Goal: Book appointment/travel/reservation

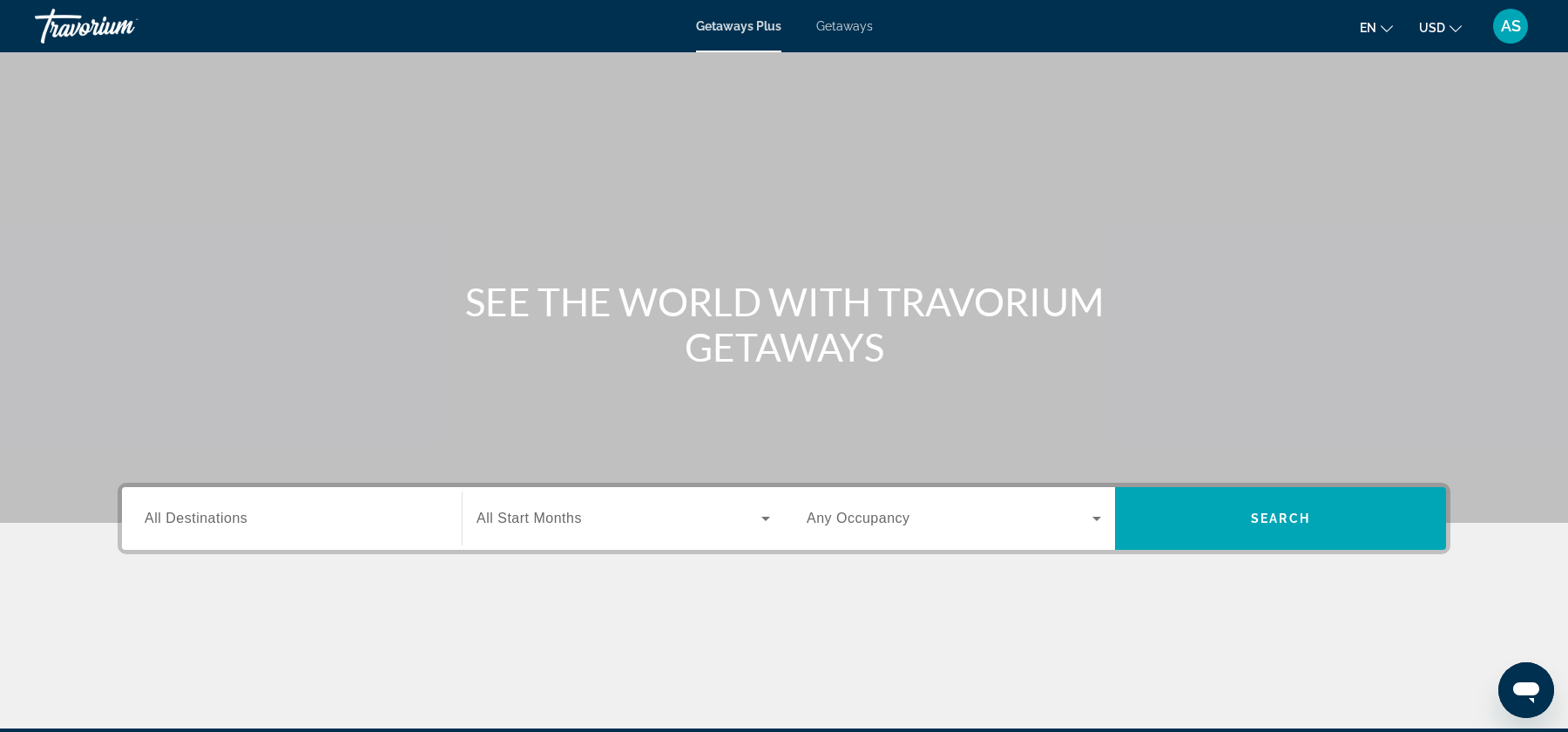
click at [201, 512] on span "All Destinations" at bounding box center [196, 518] width 103 height 15
click at [201, 512] on input "Destination All Destinations" at bounding box center [292, 519] width 295 height 21
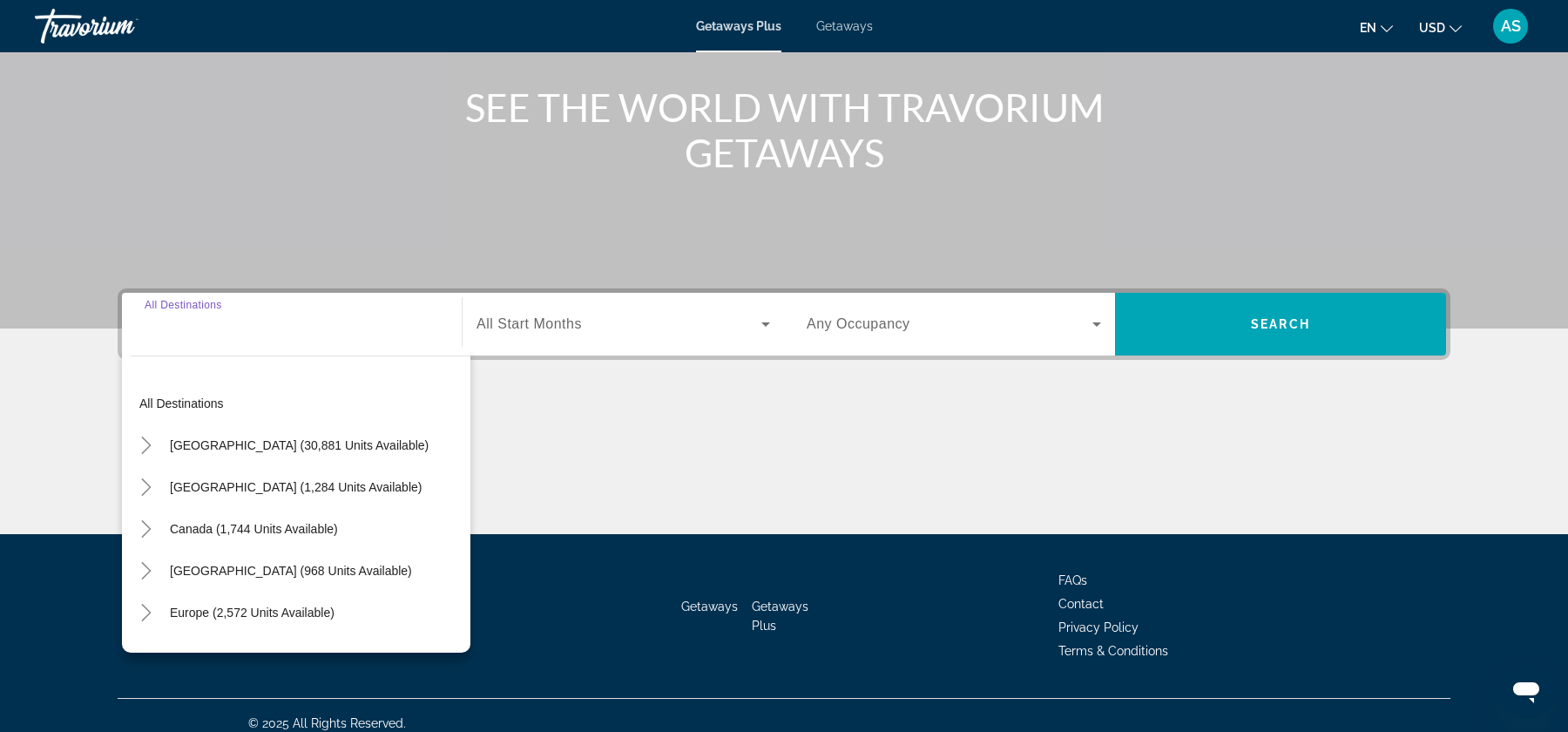
scroll to position [209, 0]
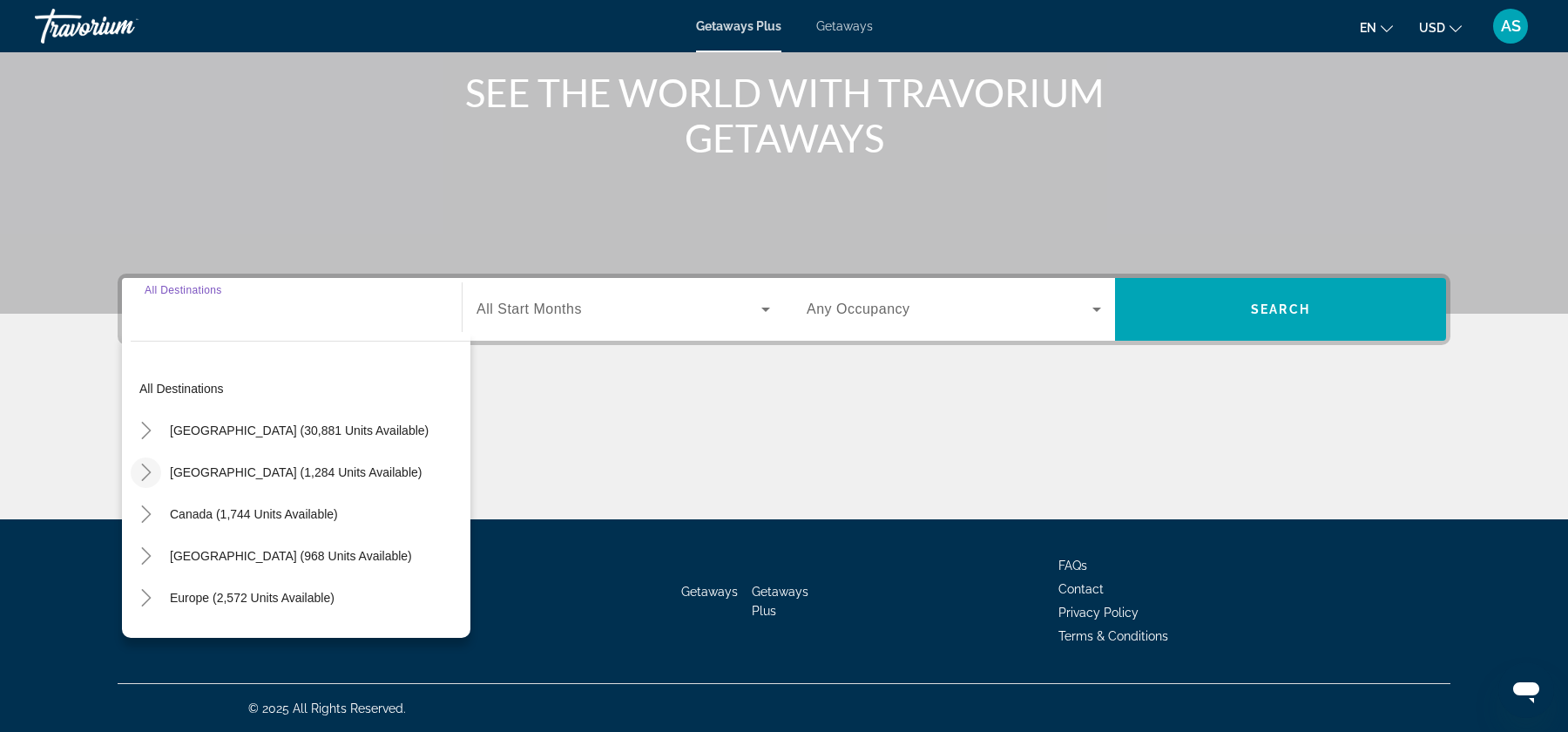
click at [157, 472] on mat-icon "Toggle Mexico (1,284 units available)" at bounding box center [145, 473] width 31 height 31
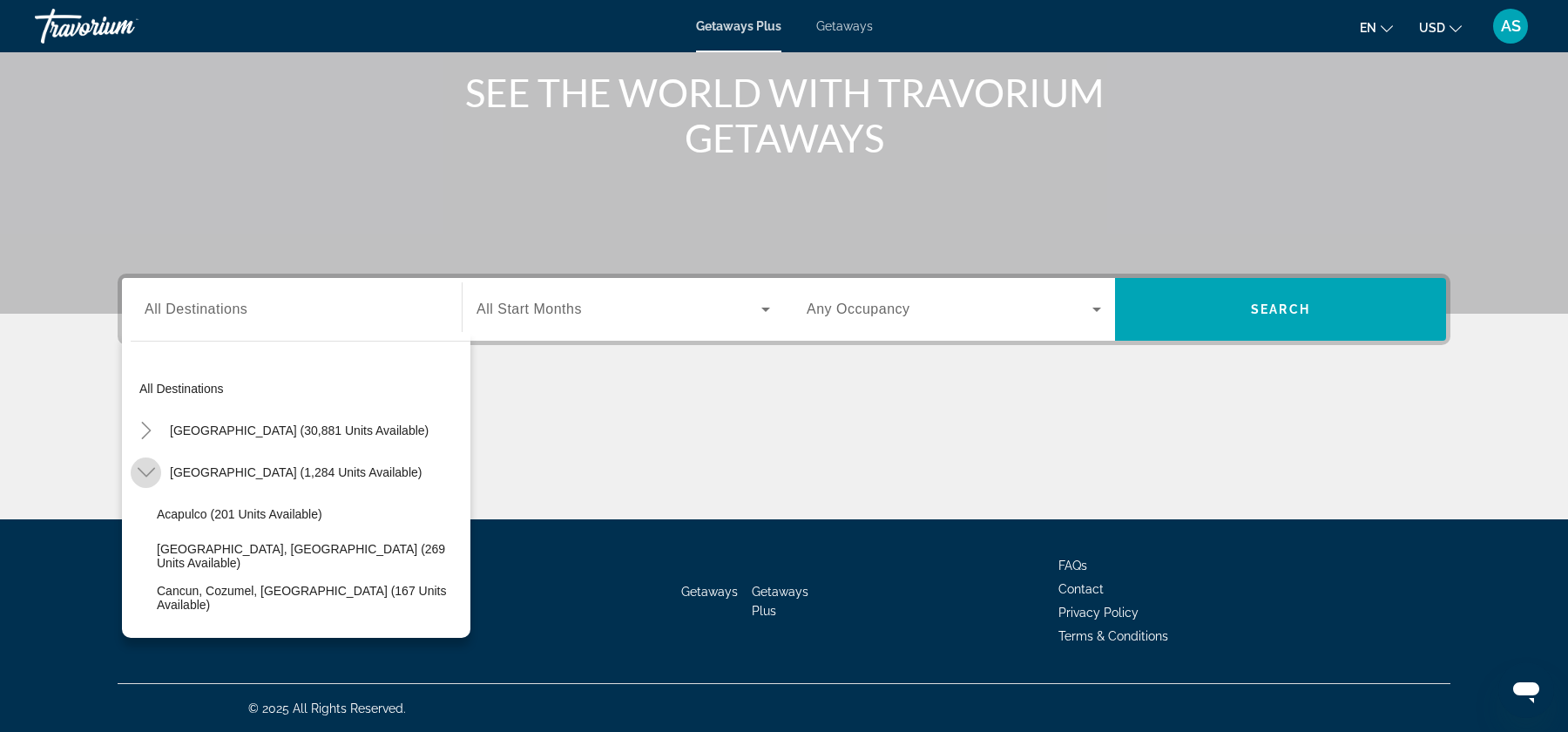
scroll to position [92, 0]
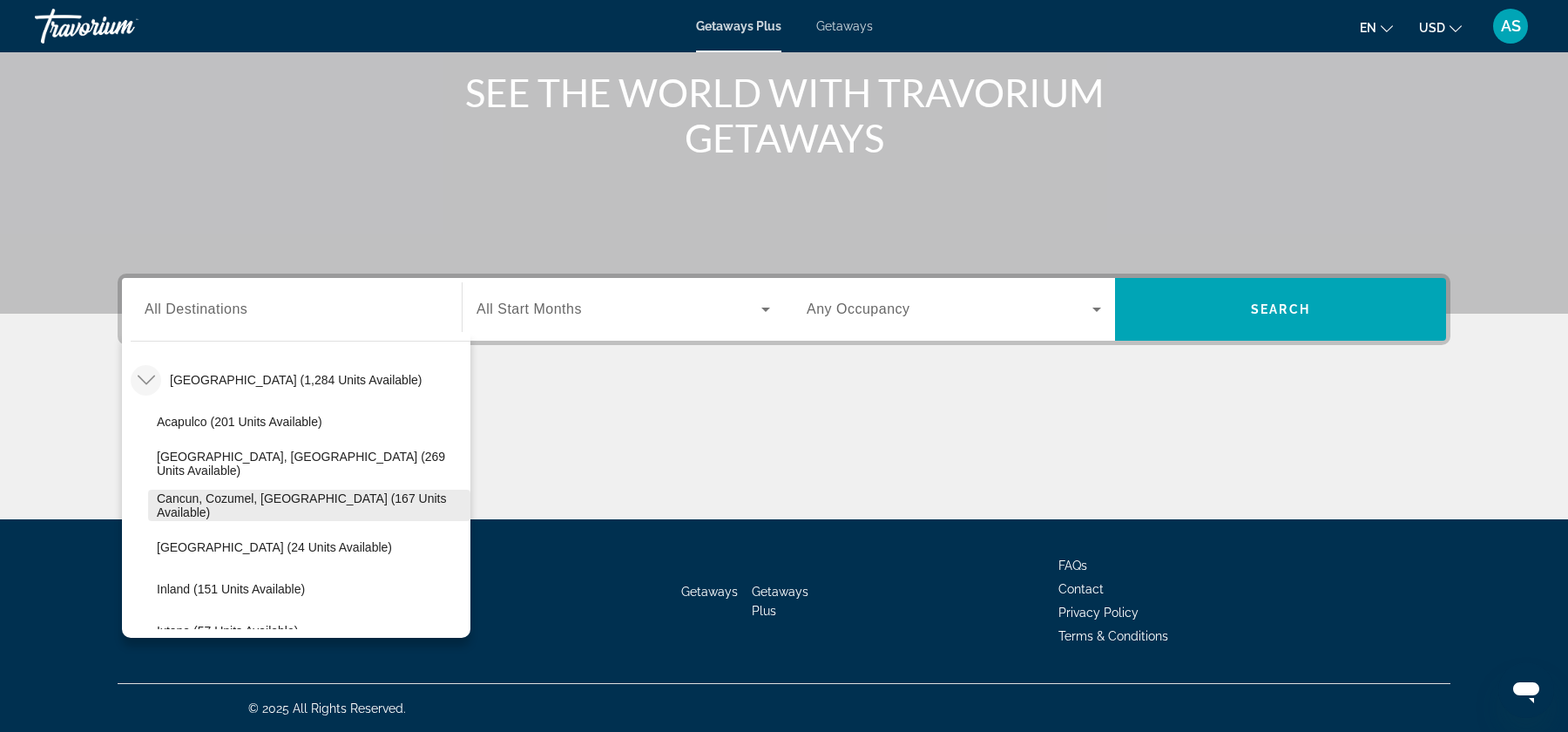
click at [219, 508] on span "Cancun, Cozumel, [GEOGRAPHIC_DATA] (167 units available)" at bounding box center [309, 505] width 305 height 28
type input "**********"
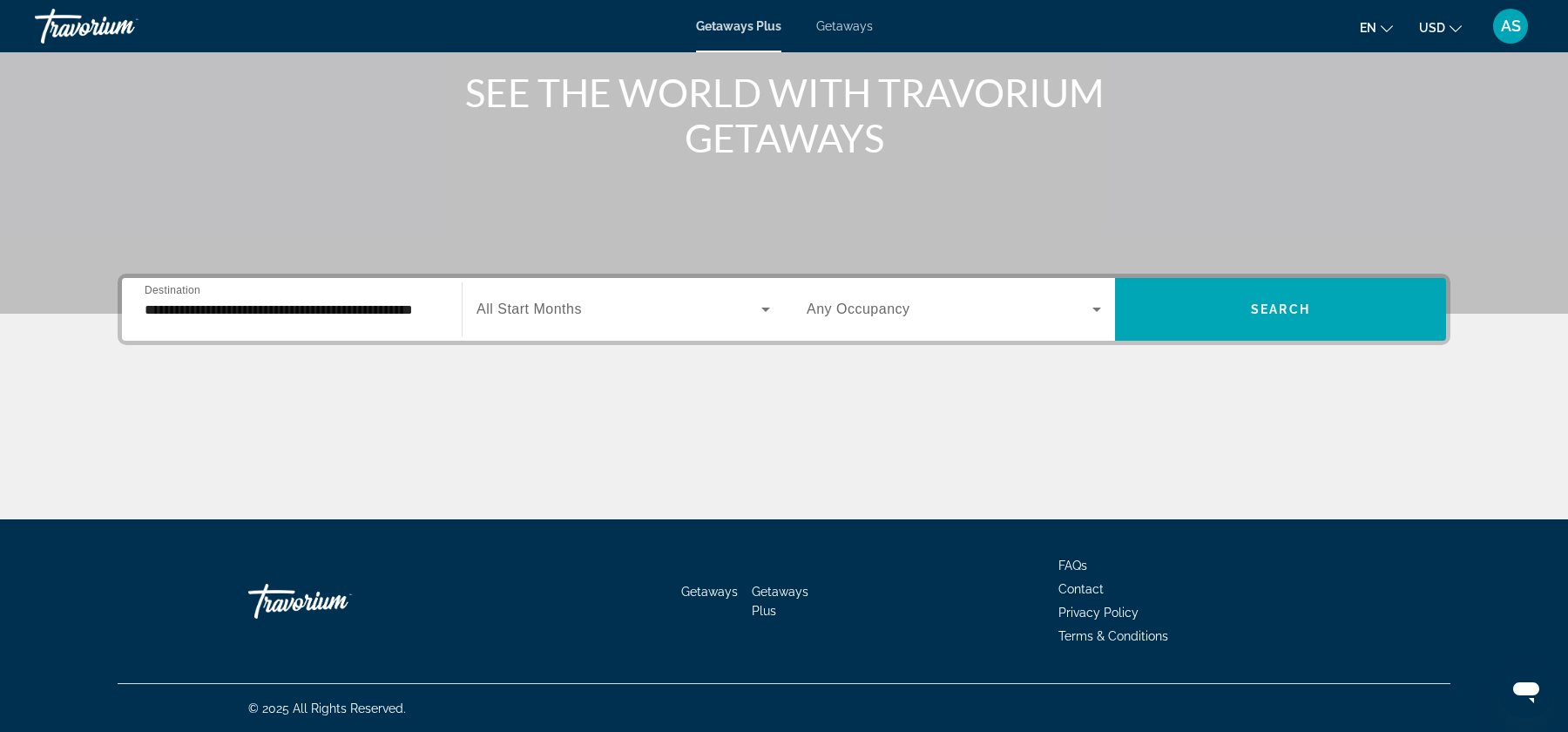
click at [638, 320] on div "Search widget" at bounding box center [623, 310] width 294 height 48
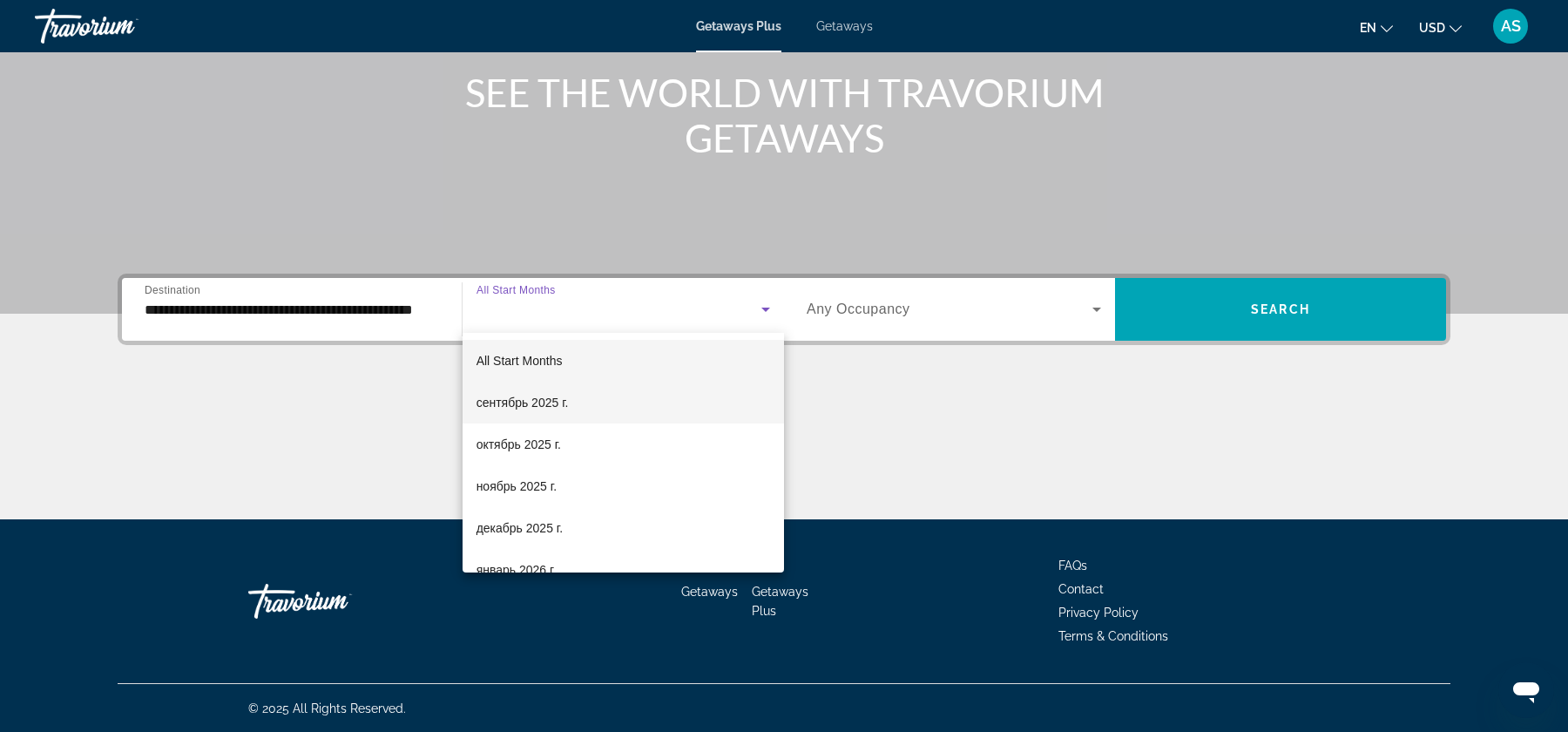
click at [577, 406] on mat-option "сентябрь 2025 г." at bounding box center [623, 402] width 322 height 42
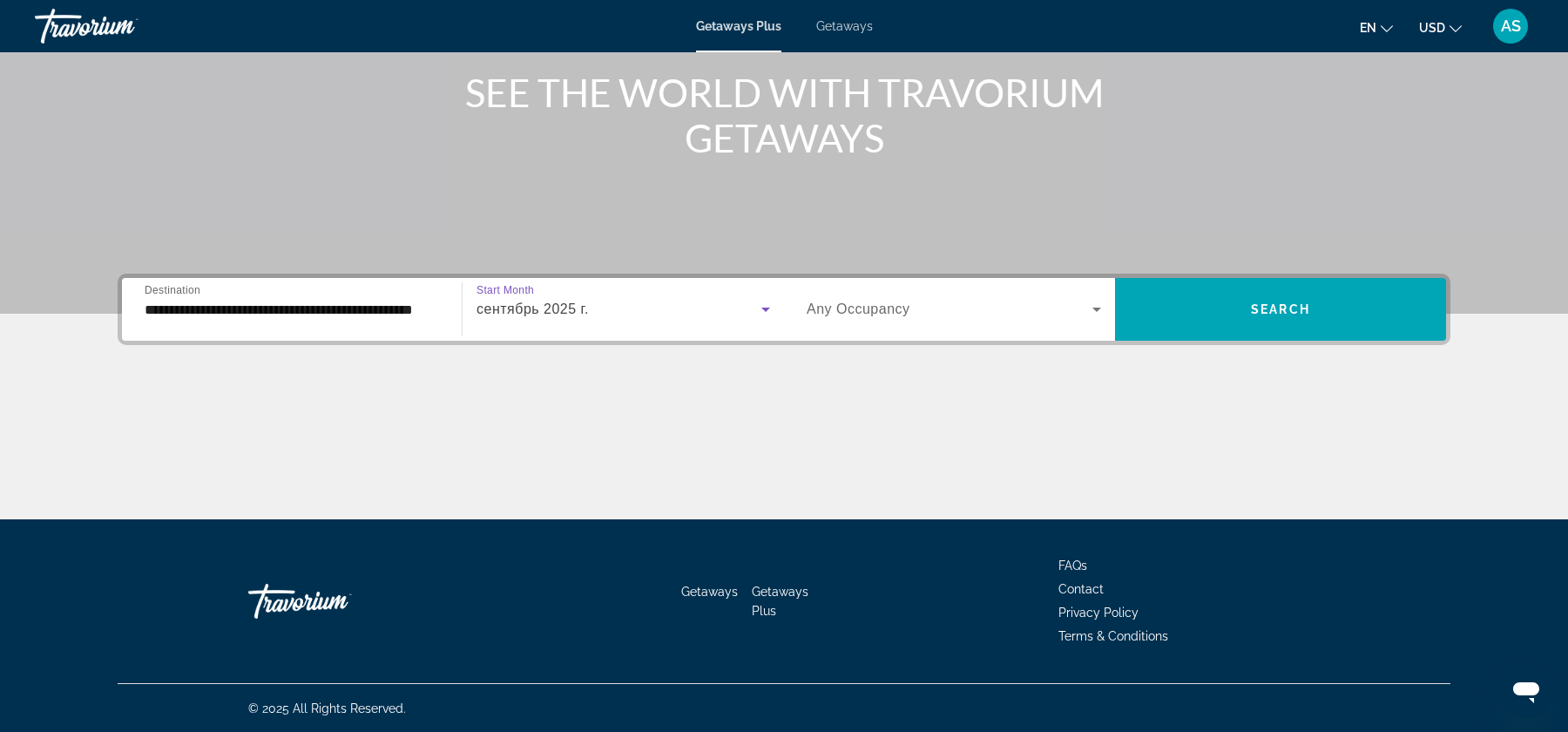
click at [1081, 314] on span "Search widget" at bounding box center [949, 309] width 285 height 21
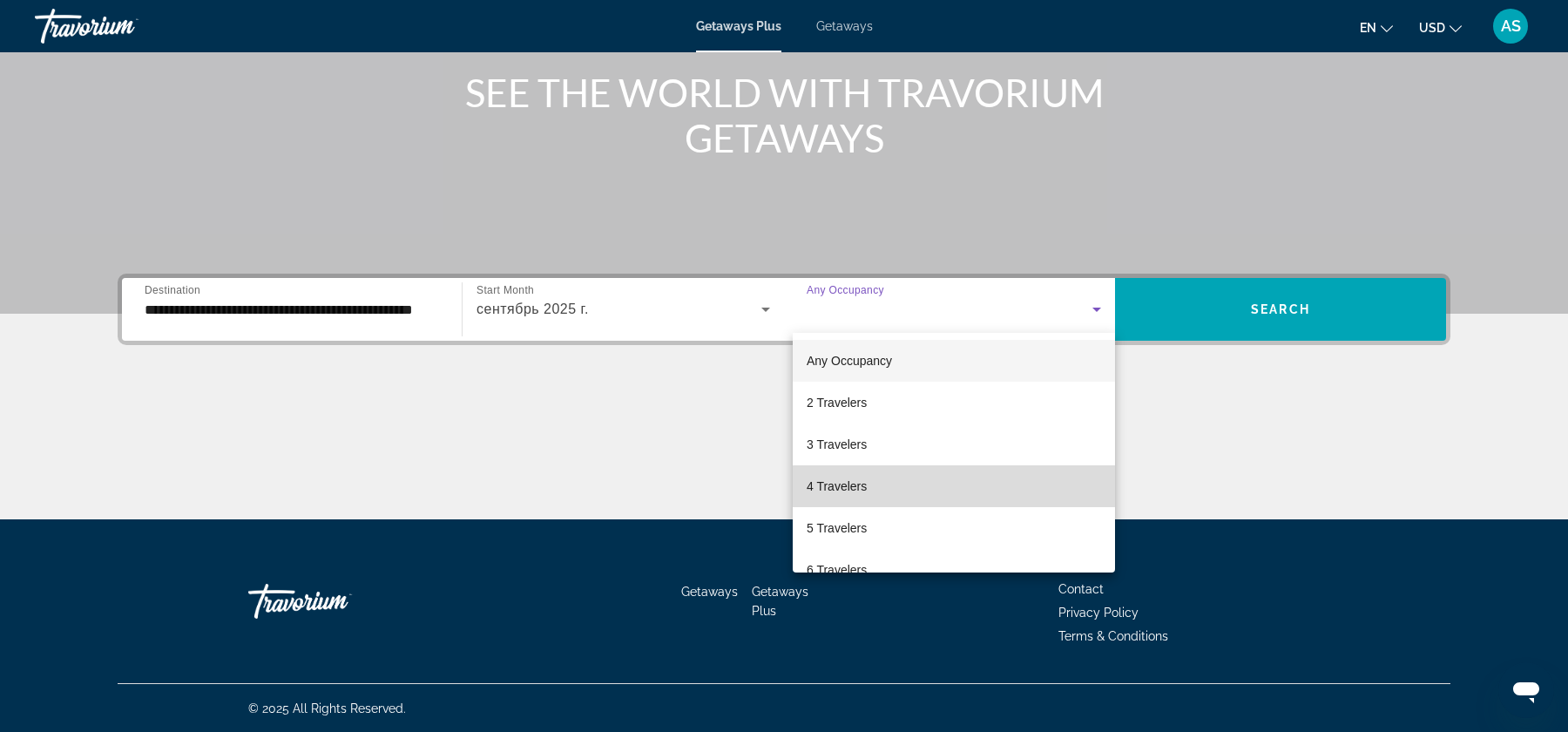
click at [964, 496] on mat-option "4 Travelers" at bounding box center [954, 486] width 323 height 42
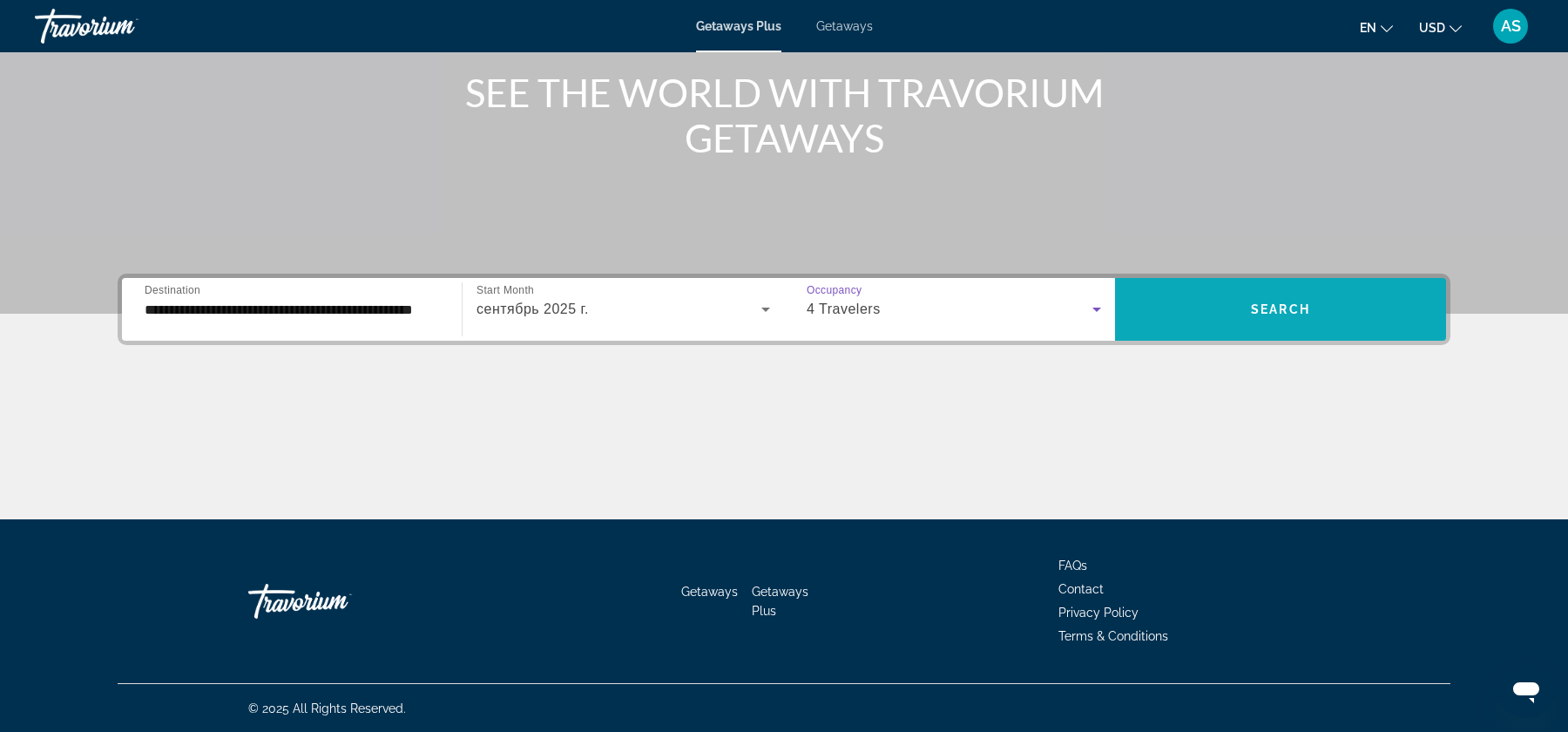
click at [1295, 312] on span "Search" at bounding box center [1281, 309] width 60 height 14
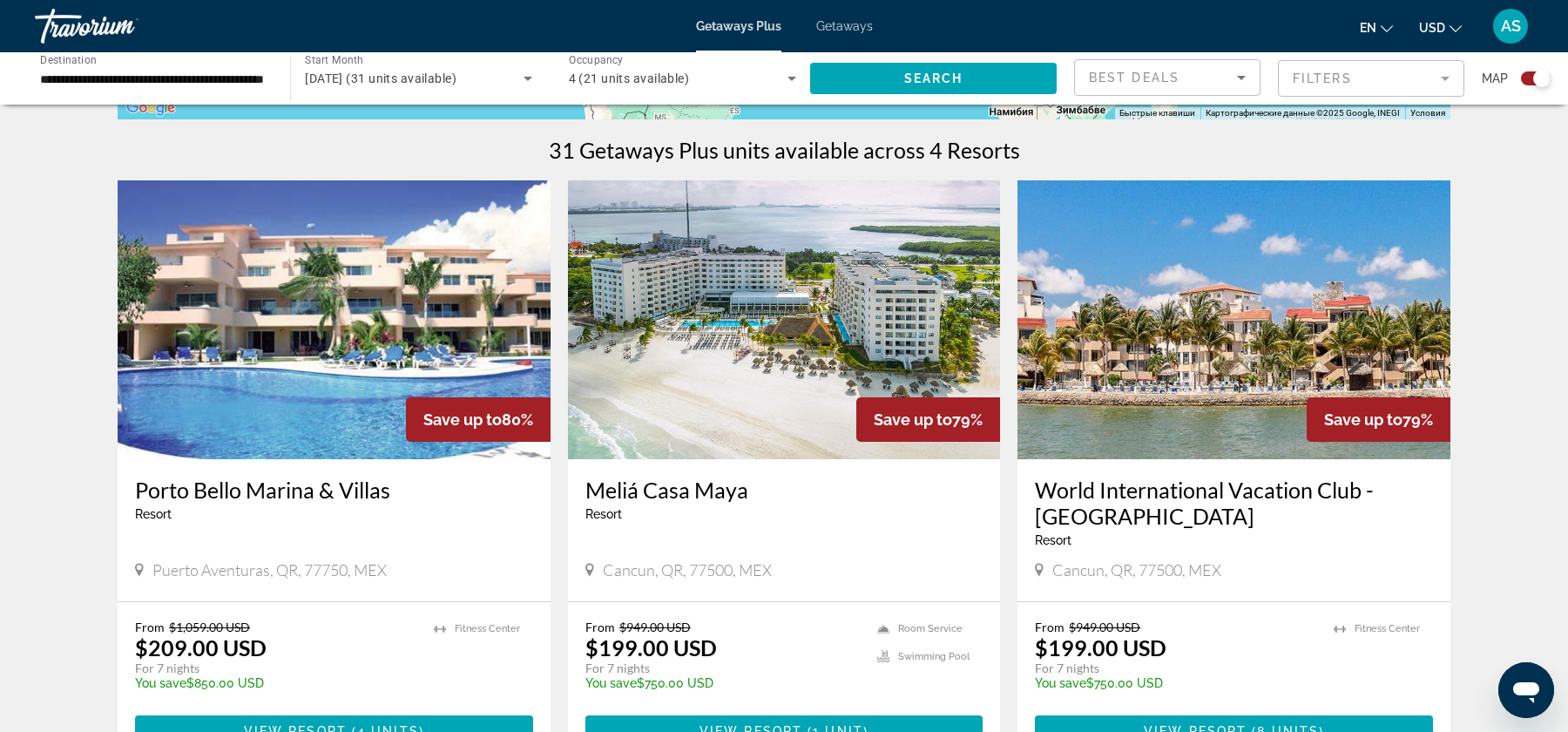
scroll to position [520, 0]
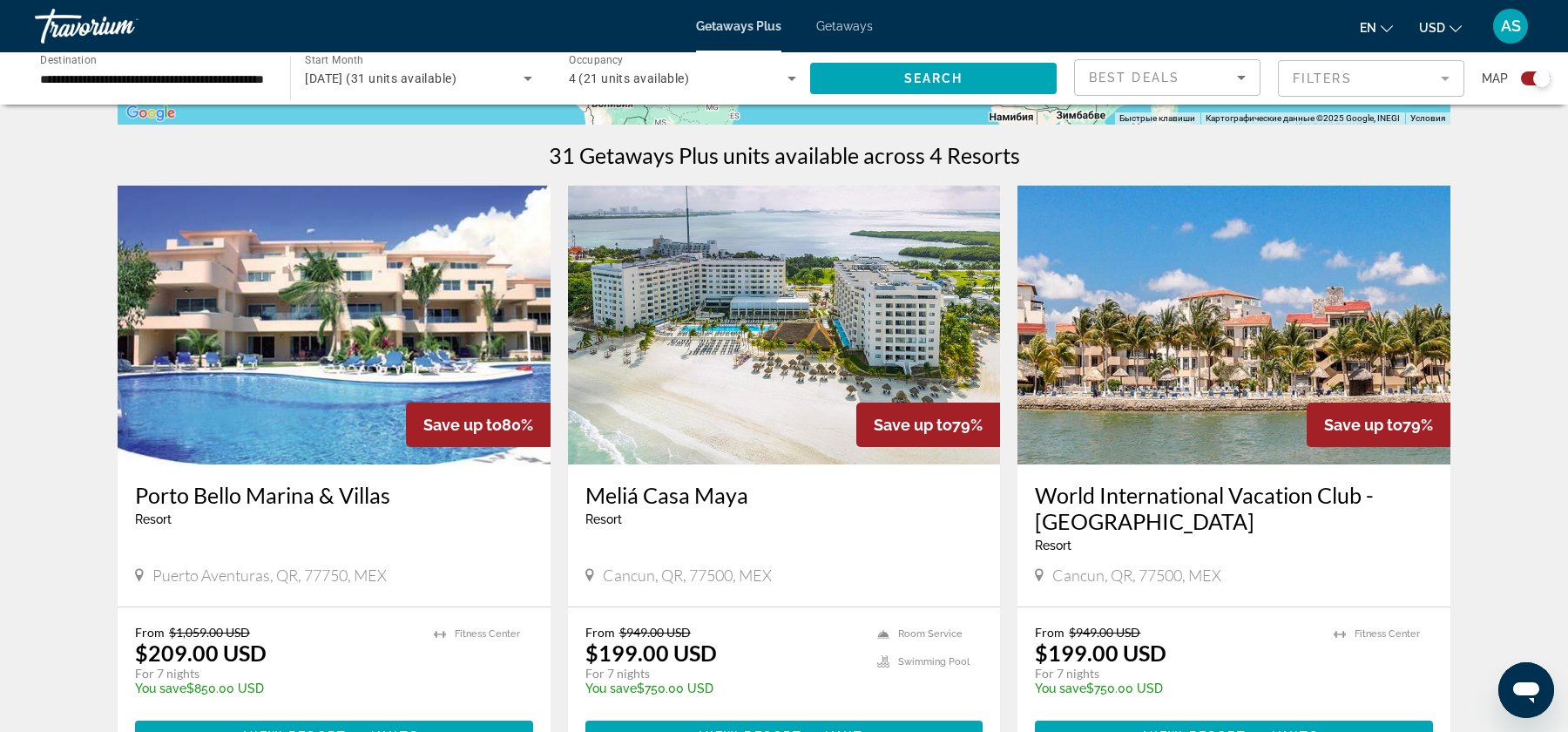
drag, startPoint x: 584, startPoint y: 496, endPoint x: 741, endPoint y: 492, distance: 157.1
click at [741, 492] on div "[GEOGRAPHIC_DATA] - This is an adults only resort Cancun, QR, 77500, MEX" at bounding box center [784, 535] width 433 height 142
copy h3 "Meliá Casa Maya"
click at [704, 409] on img "Main content" at bounding box center [784, 325] width 433 height 279
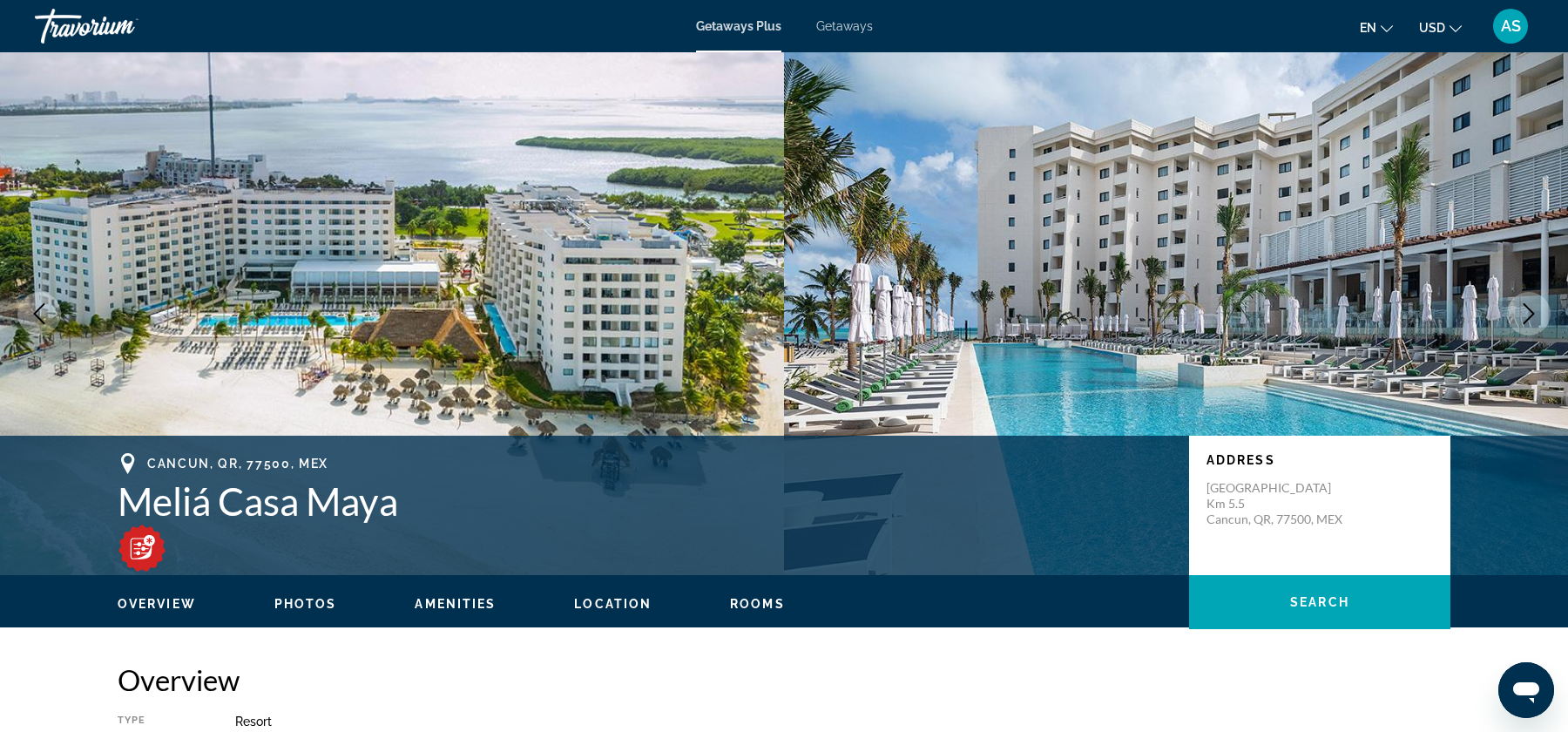
click at [306, 598] on span "Photos" at bounding box center [305, 603] width 62 height 14
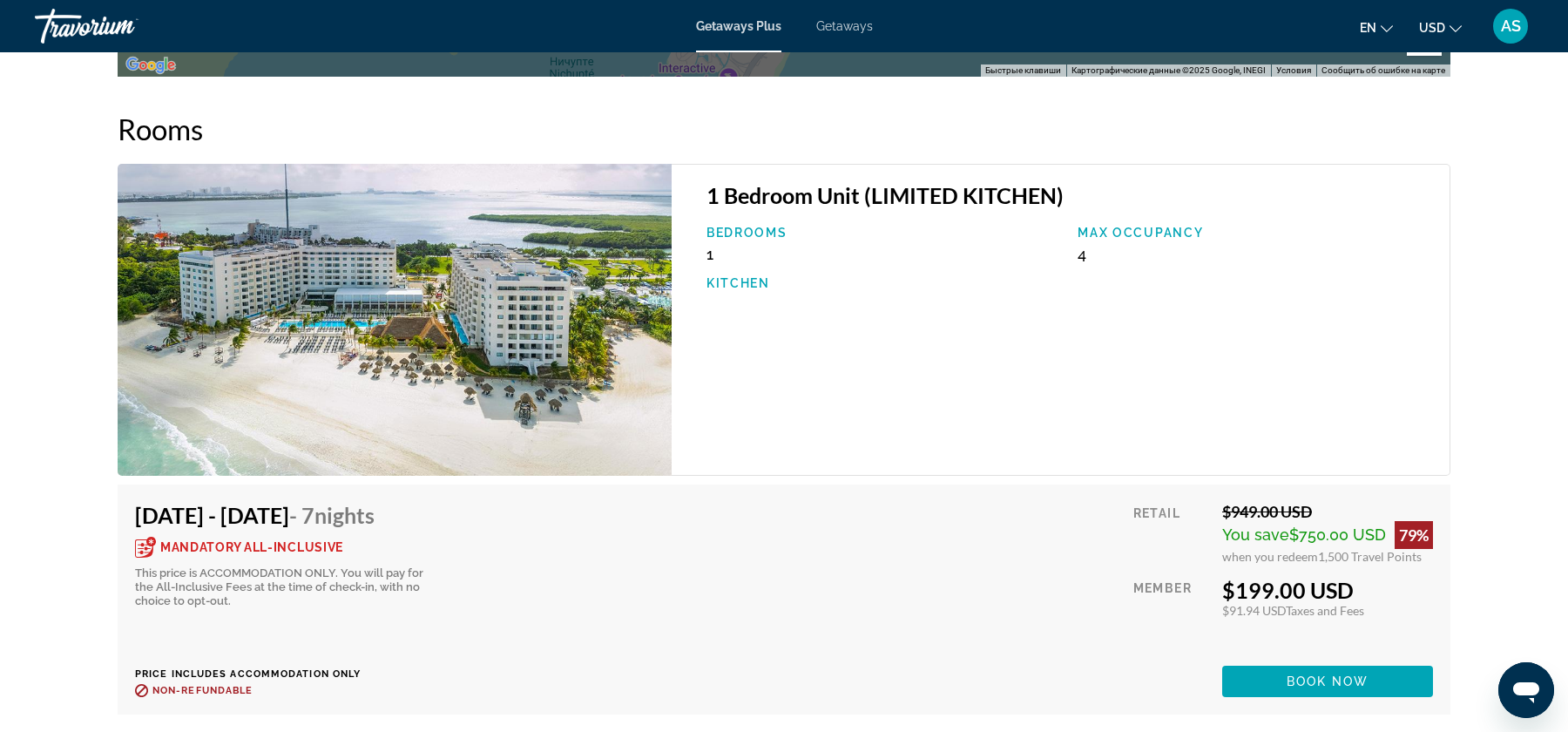
scroll to position [2811, 0]
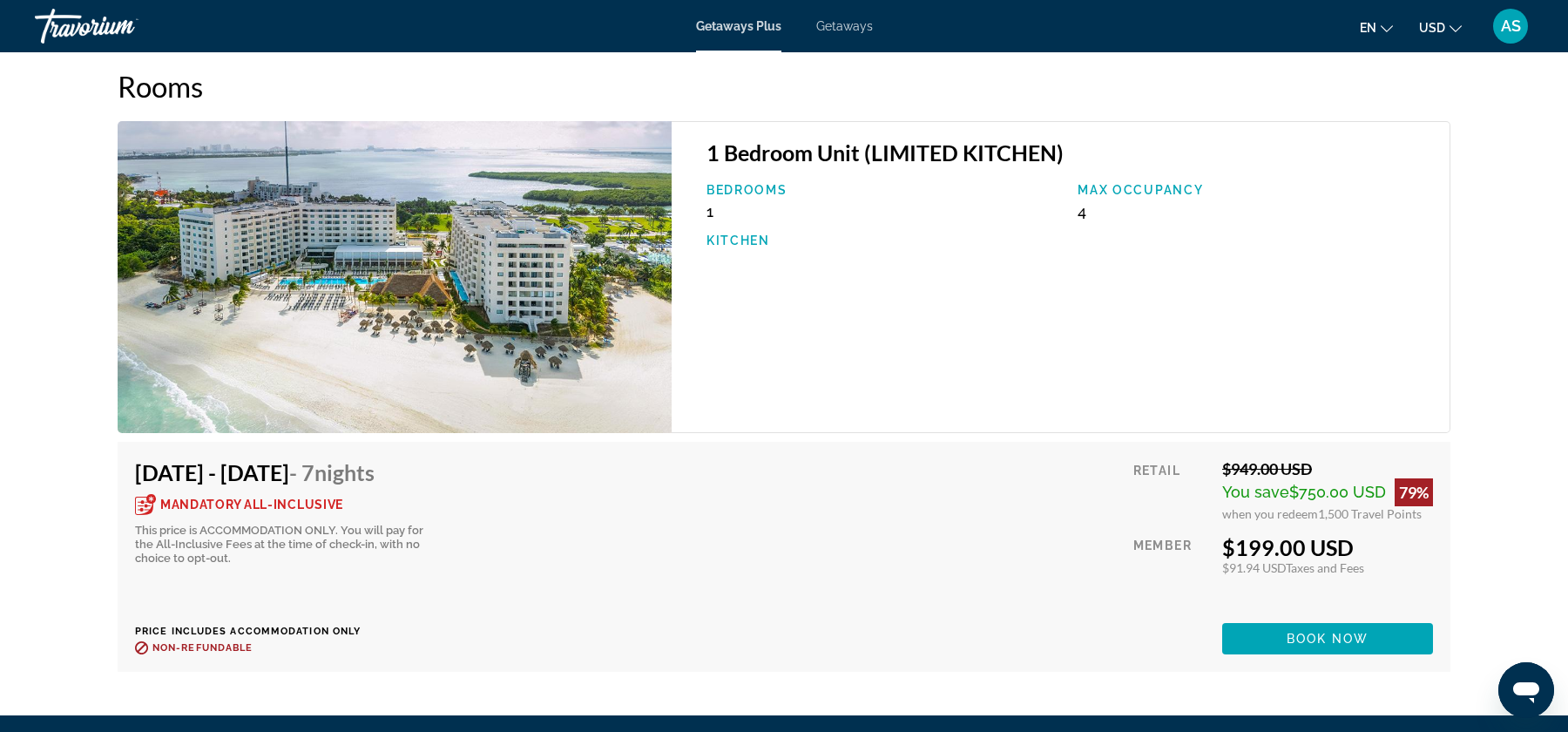
drag, startPoint x: 1375, startPoint y: 564, endPoint x: 1228, endPoint y: 524, distance: 152.3
click at [1228, 524] on div "Retail $949.00 USD You save $750.00 USD 79% when you redeem 1,500 Travel Points…" at bounding box center [1283, 556] width 299 height 195
drag, startPoint x: 341, startPoint y: 497, endPoint x: 361, endPoint y: 551, distance: 57.6
click at [361, 551] on div "Mandatory All-Inclusive This price is ACCOMMODATION ONLY. You will pay for the …" at bounding box center [283, 530] width 296 height 72
drag, startPoint x: 1222, startPoint y: 513, endPoint x: 1374, endPoint y: 590, distance: 170.4
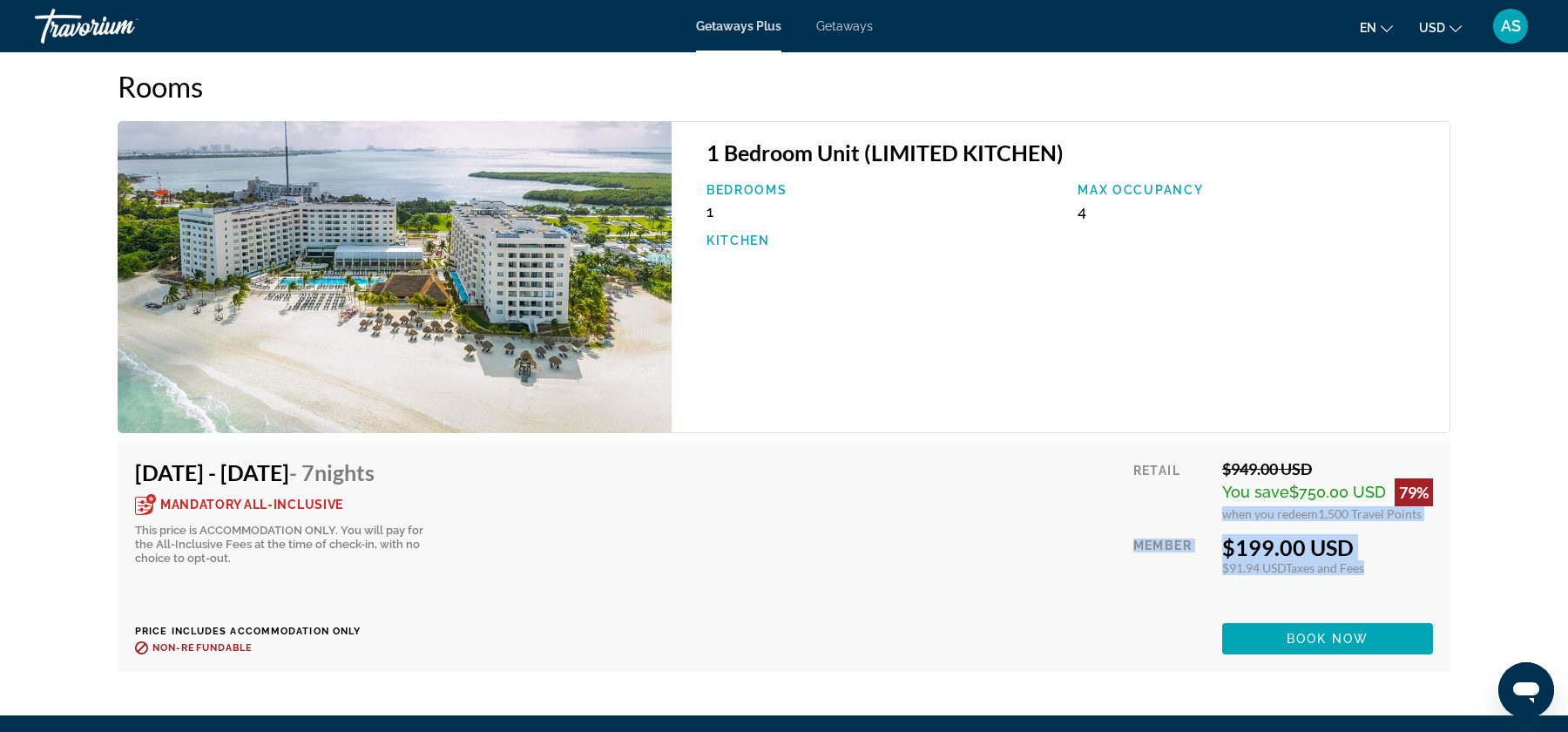
click at [1374, 590] on div "Retail $949.00 USD You save $750.00 USD 79% when you redeem 1,500 Travel Points…" at bounding box center [1283, 556] width 299 height 195
click at [1353, 512] on span "1,500 Travel Points" at bounding box center [1369, 514] width 103 height 15
drag, startPoint x: 1218, startPoint y: 511, endPoint x: 1447, endPoint y: 514, distance: 229.0
click at [1447, 514] on div "[DATE] - [DATE] - 7 Nights Mandatory All-Inclusive This price is ACCOMMODATION …" at bounding box center [784, 557] width 1333 height 230
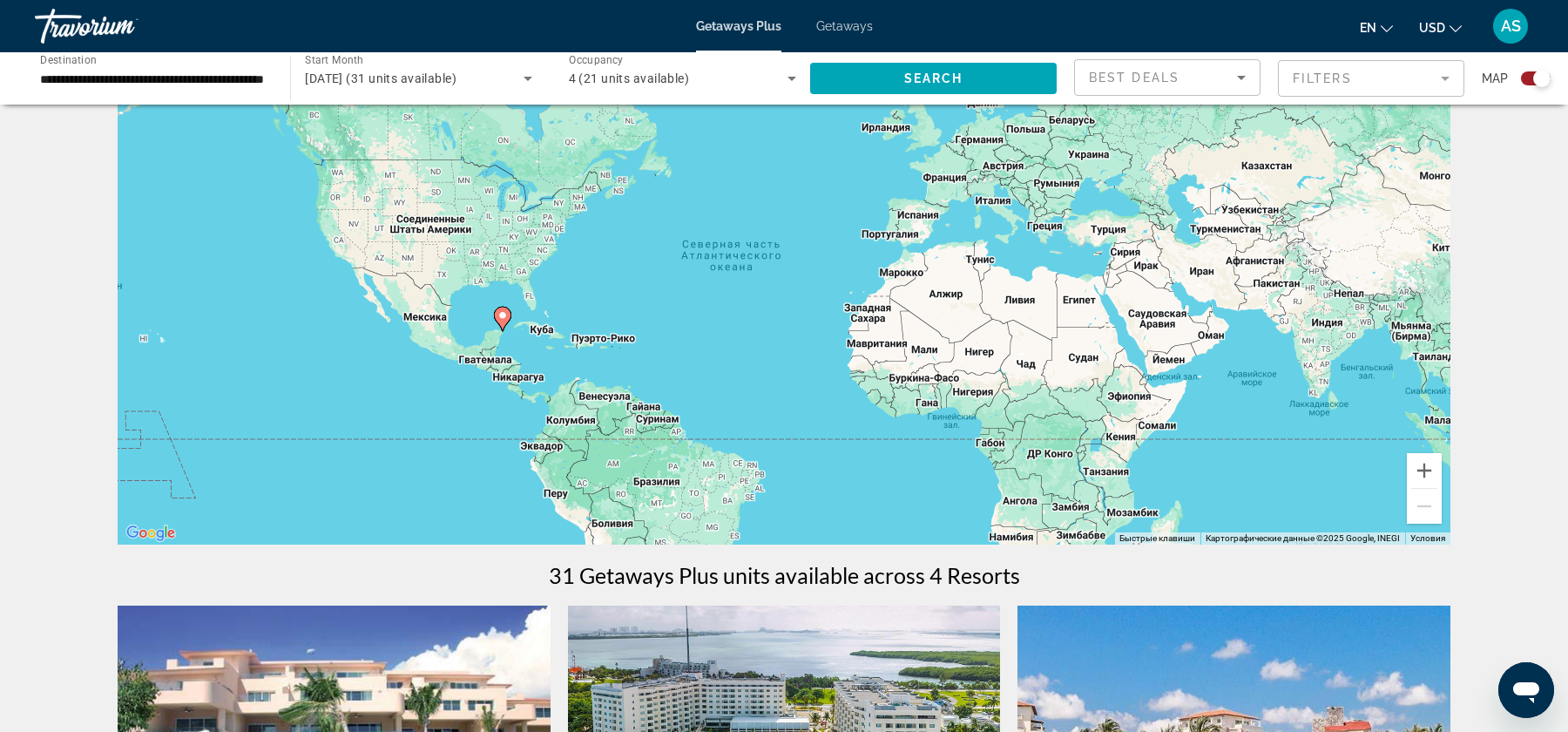
scroll to position [36, 0]
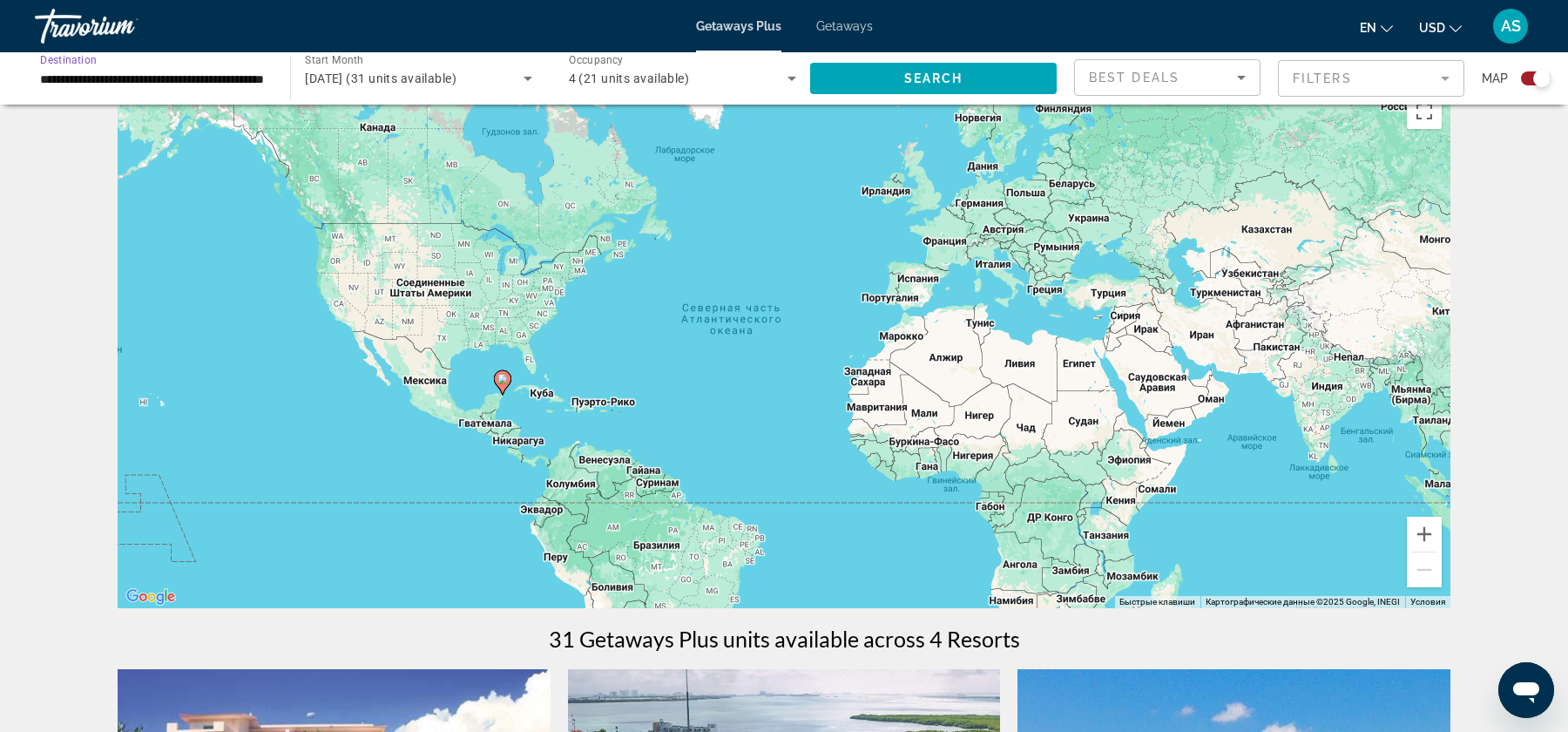
click at [169, 73] on input "**********" at bounding box center [154, 79] width 227 height 21
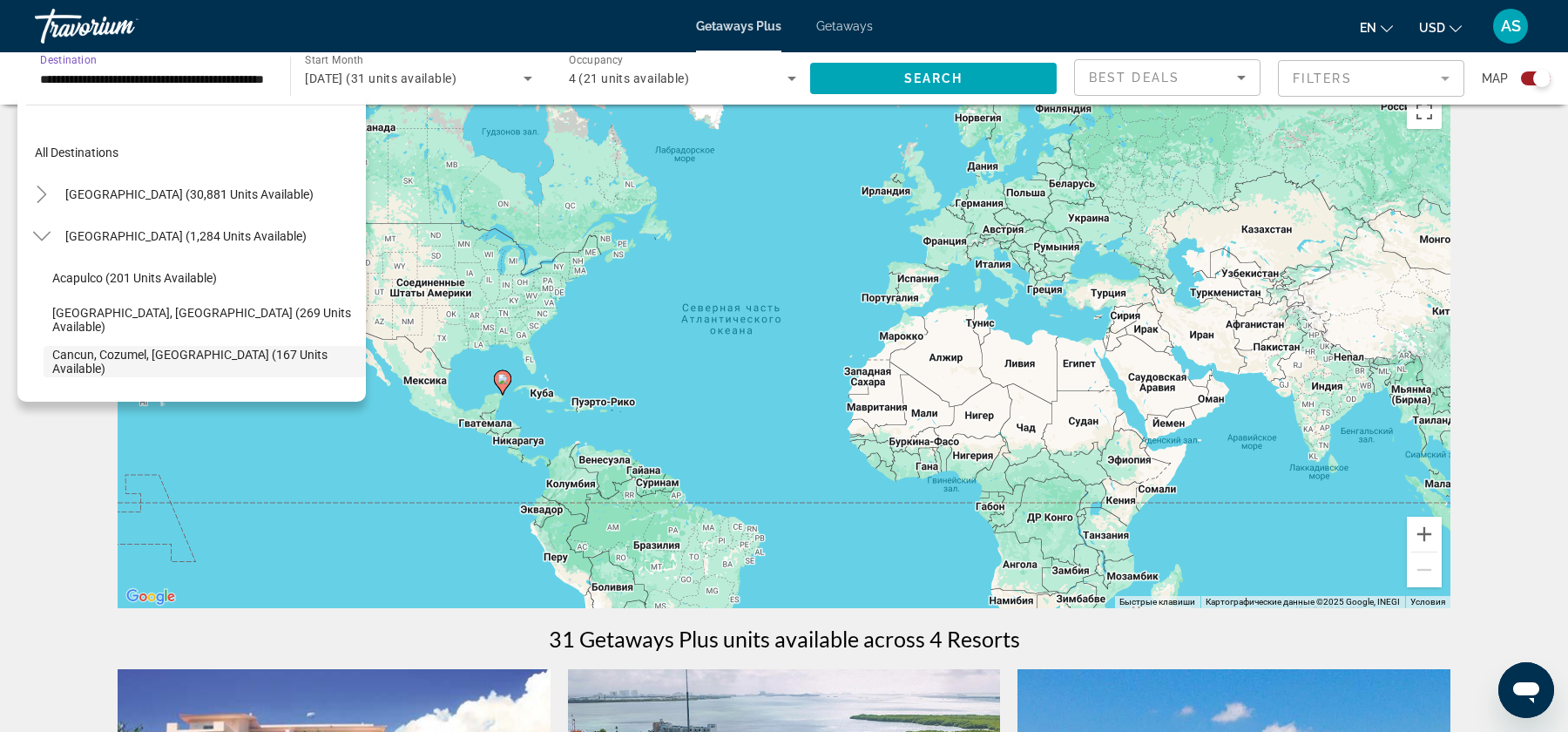
scroll to position [103, 0]
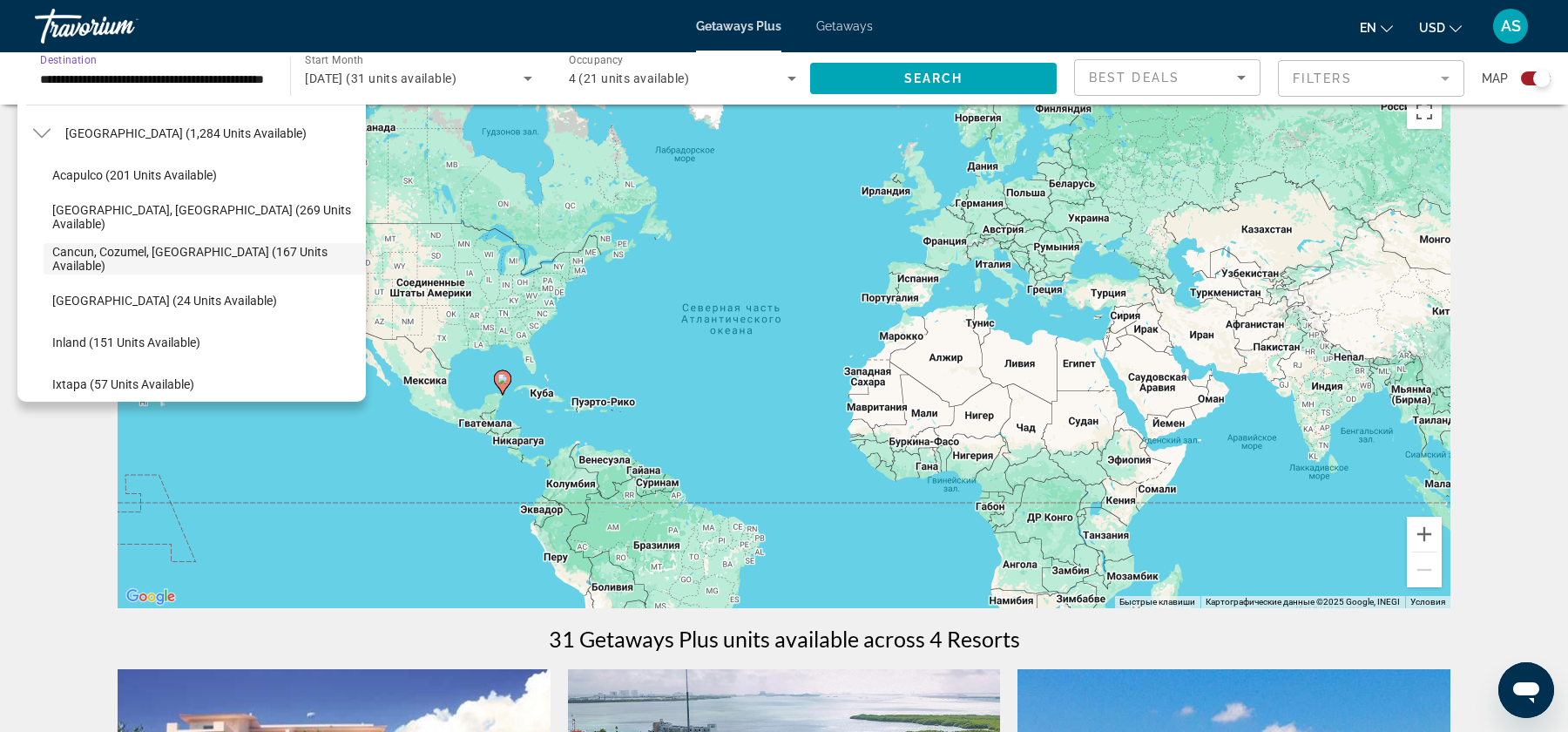
click at [169, 73] on input "**********" at bounding box center [154, 79] width 227 height 21
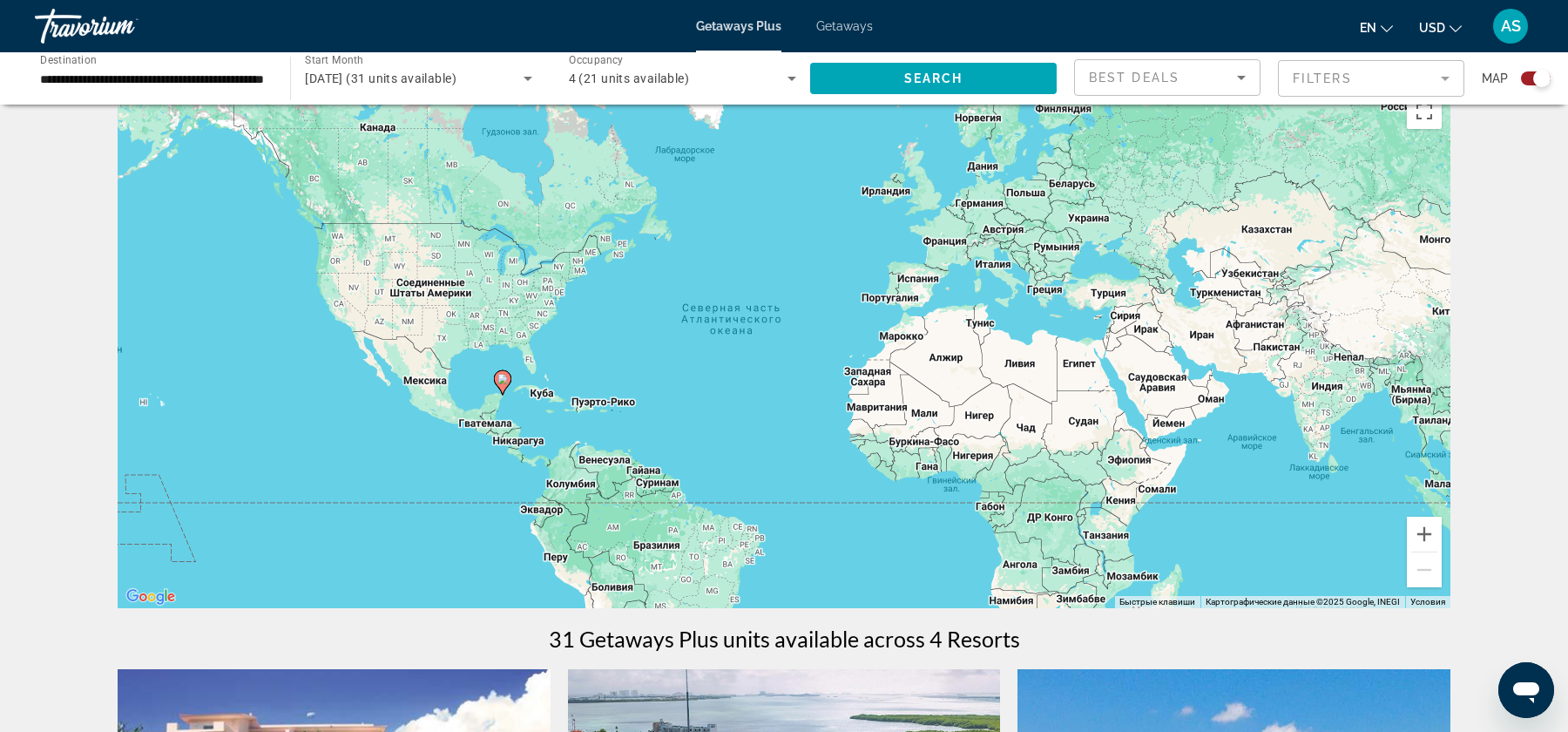
scroll to position [0, 0]
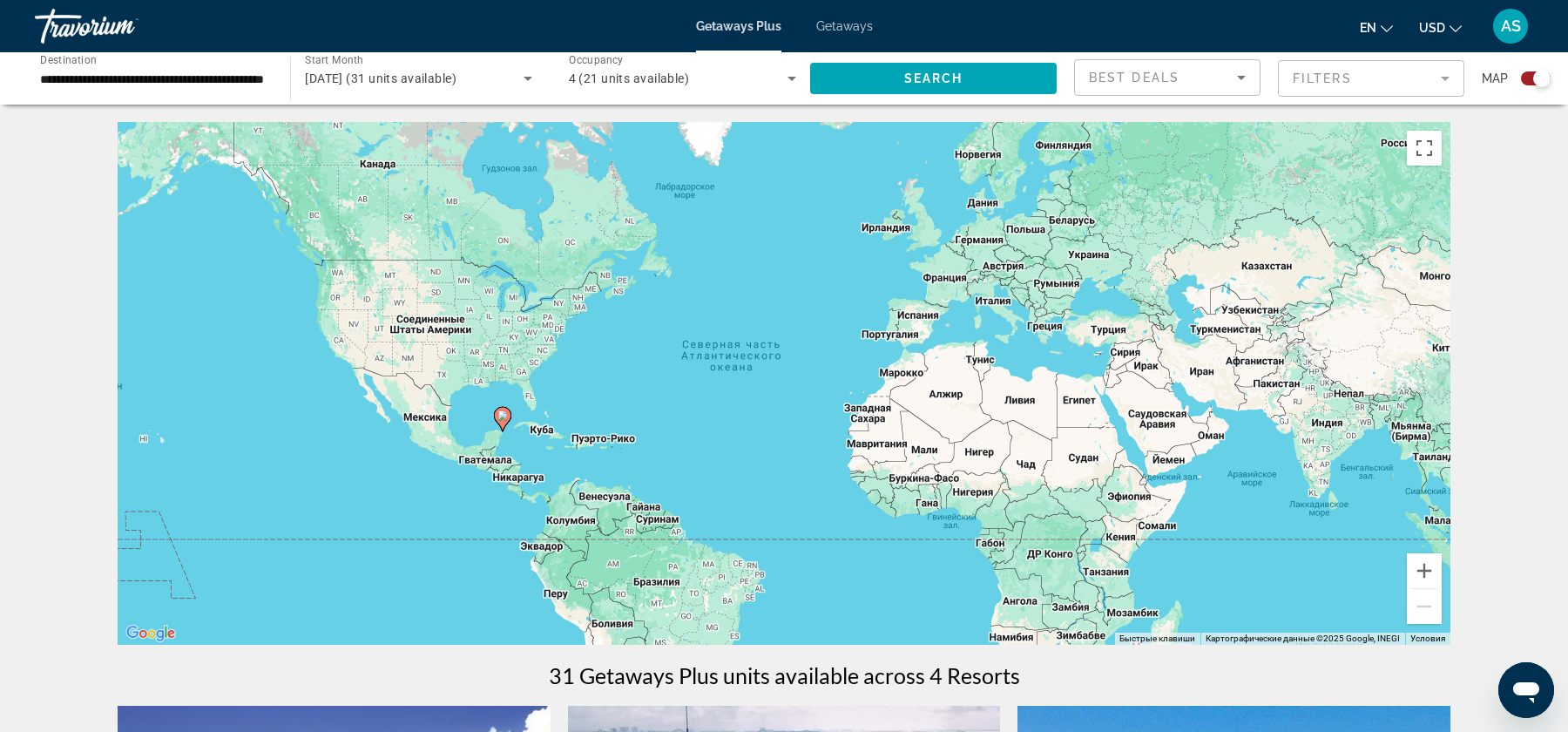
click at [162, 69] on input "**********" at bounding box center [154, 79] width 227 height 21
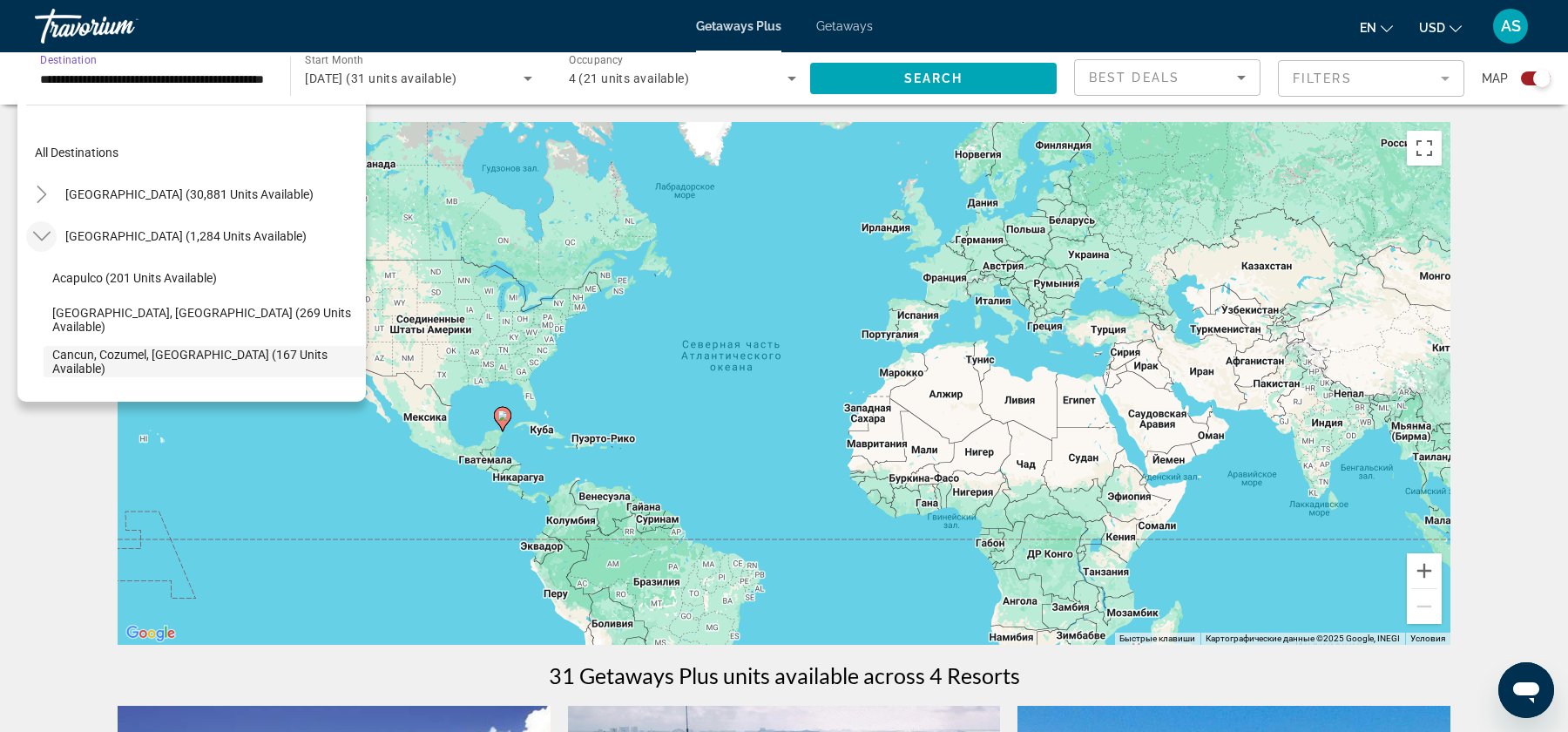
click at [37, 236] on icon "Toggle Mexico (1,284 units available)" at bounding box center [41, 237] width 18 height 9
click at [53, 278] on mat-icon "Toggle Canada (1,744 units available)" at bounding box center [41, 278] width 31 height 31
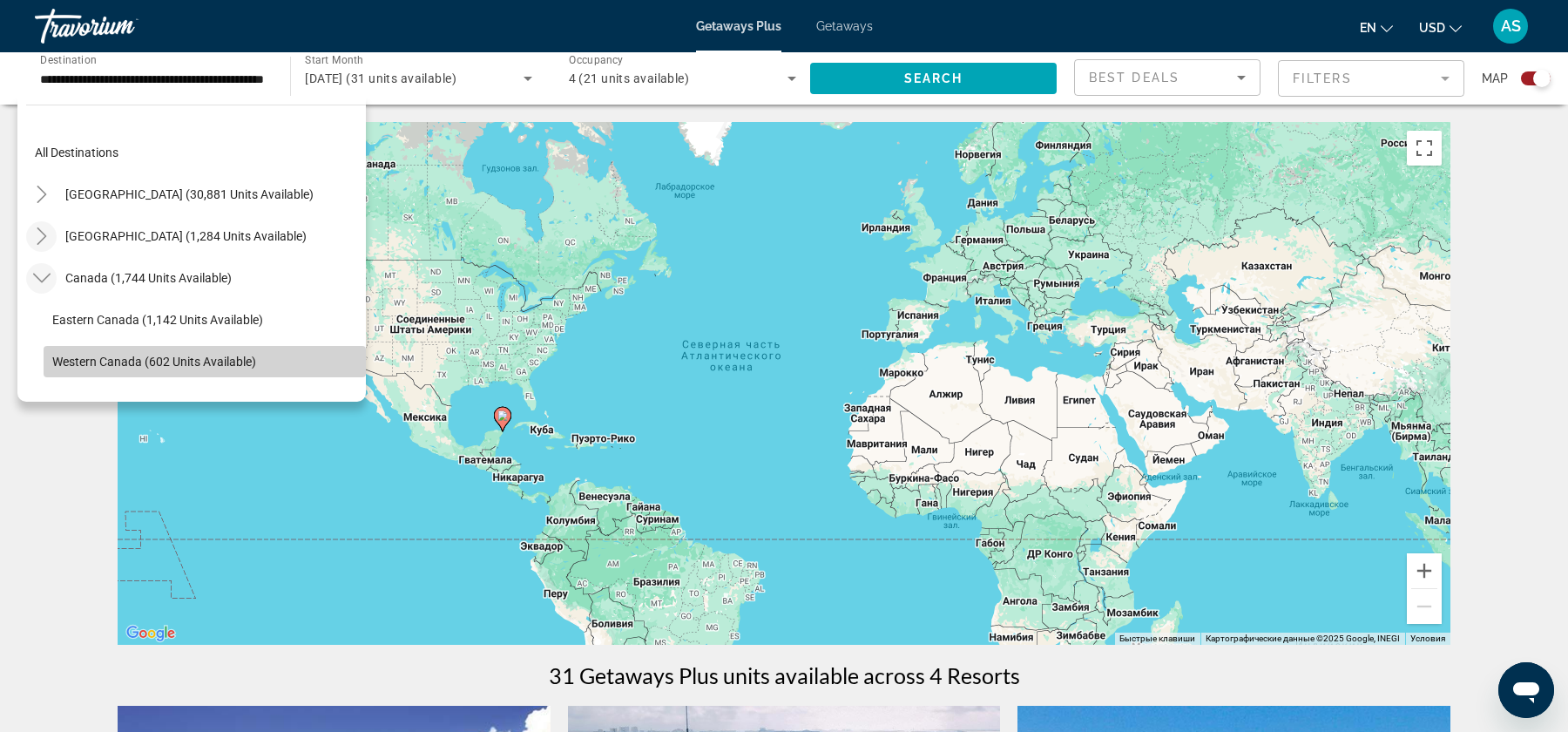
click at [52, 359] on span "Western Canada (602 units available)" at bounding box center [154, 361] width 204 height 14
type input "**********"
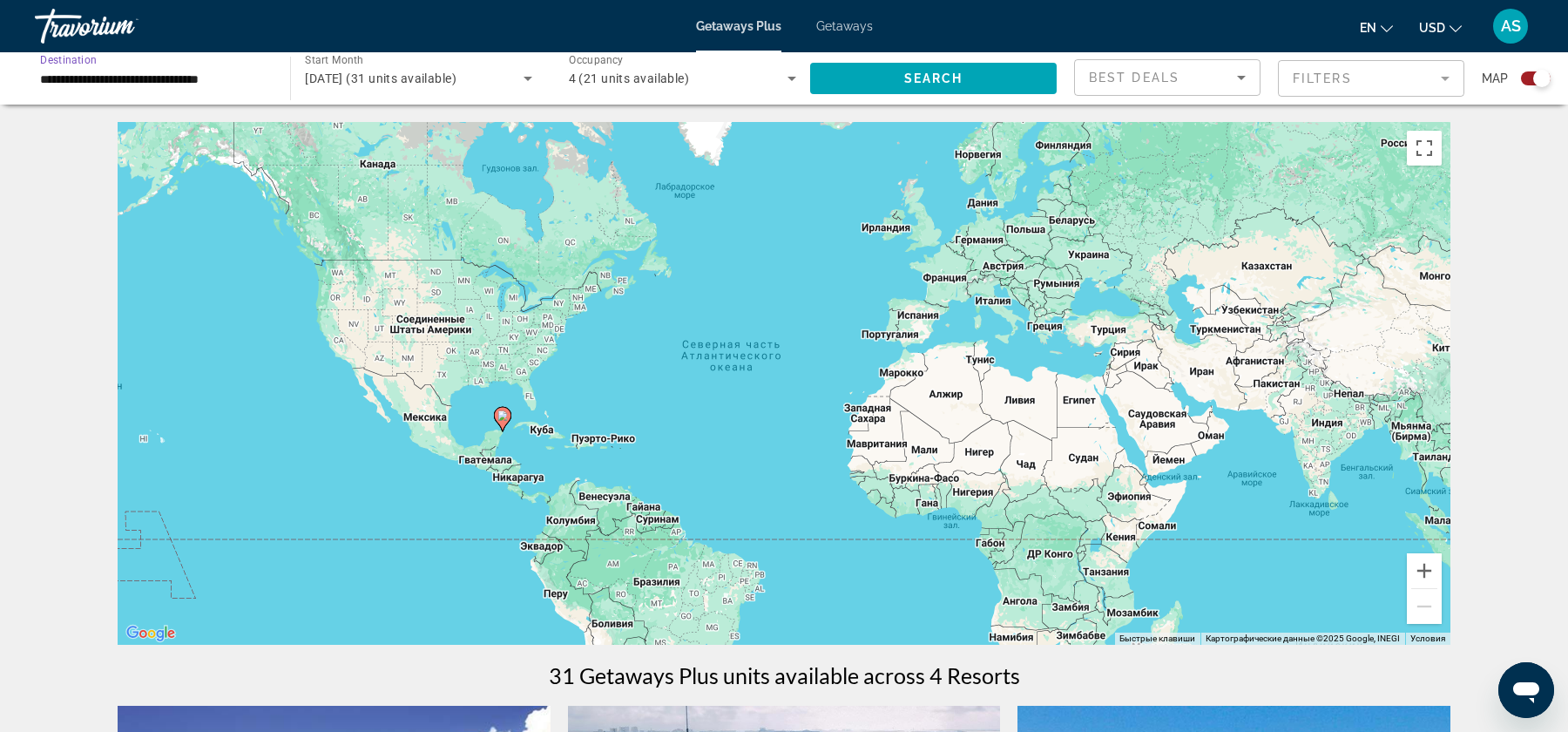
click at [396, 68] on div "[DATE] (31 units available)" at bounding box center [414, 78] width 218 height 21
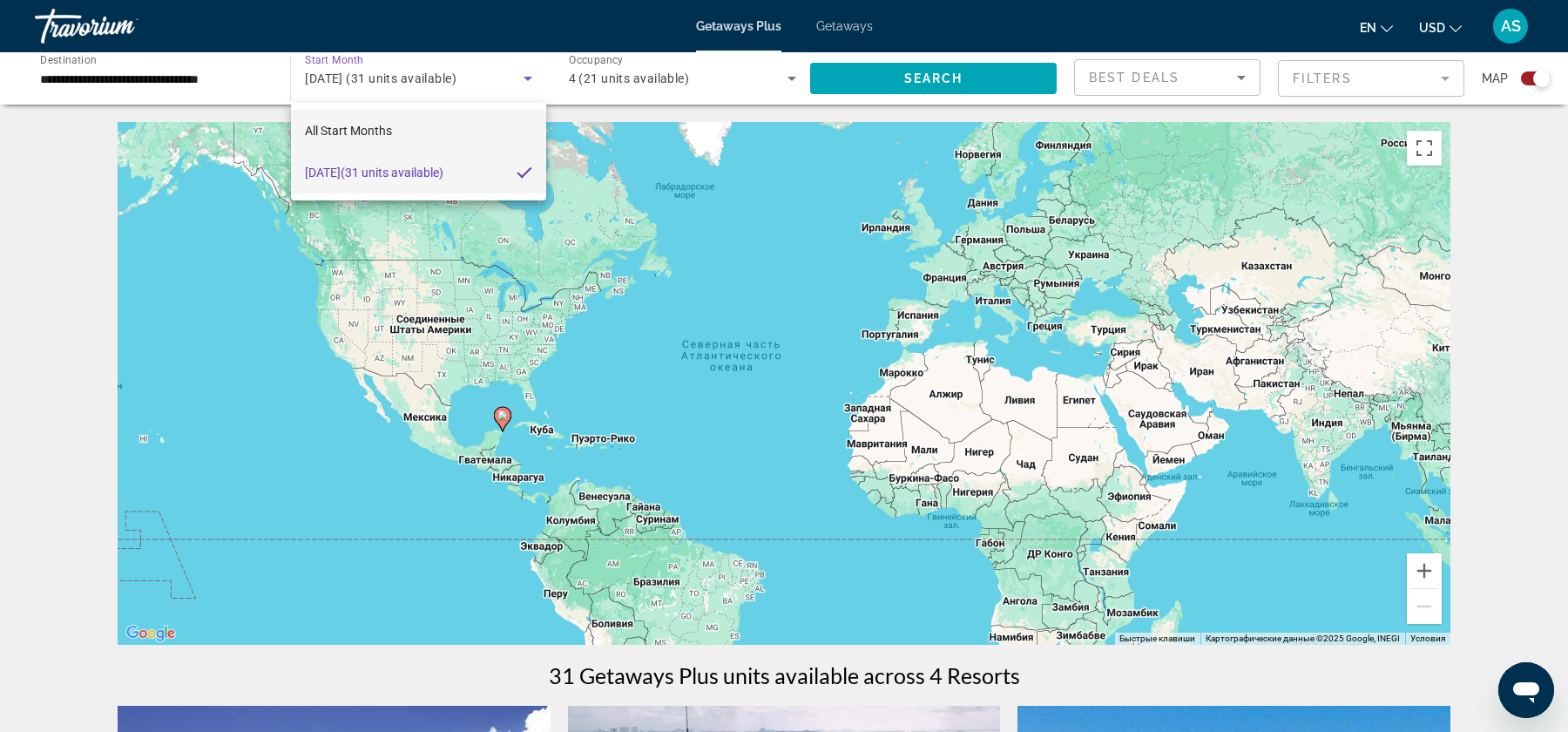
click at [372, 115] on mat-option "All Start Months" at bounding box center [419, 131] width 255 height 42
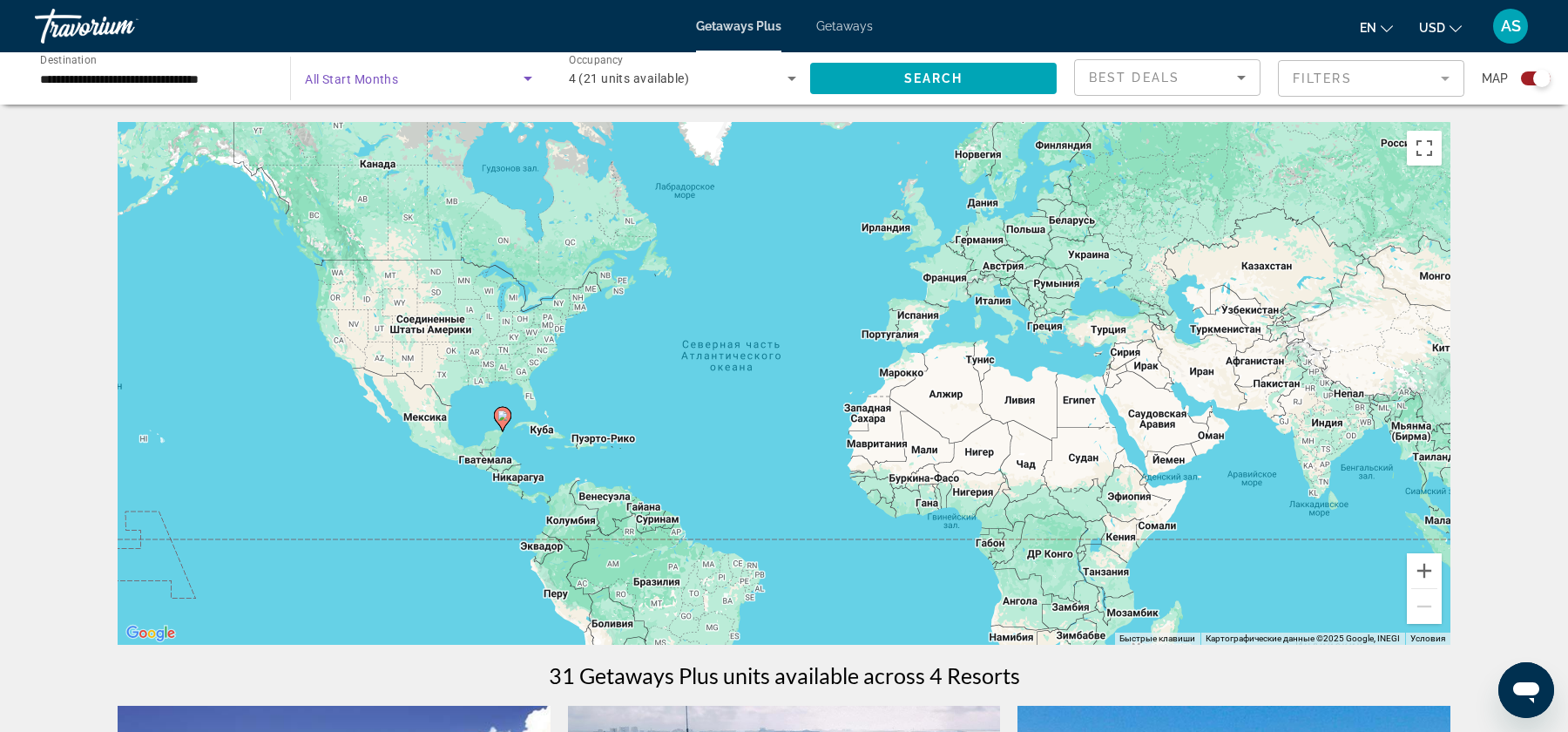
click at [622, 86] on div "4 (21 units available)" at bounding box center [678, 78] width 219 height 21
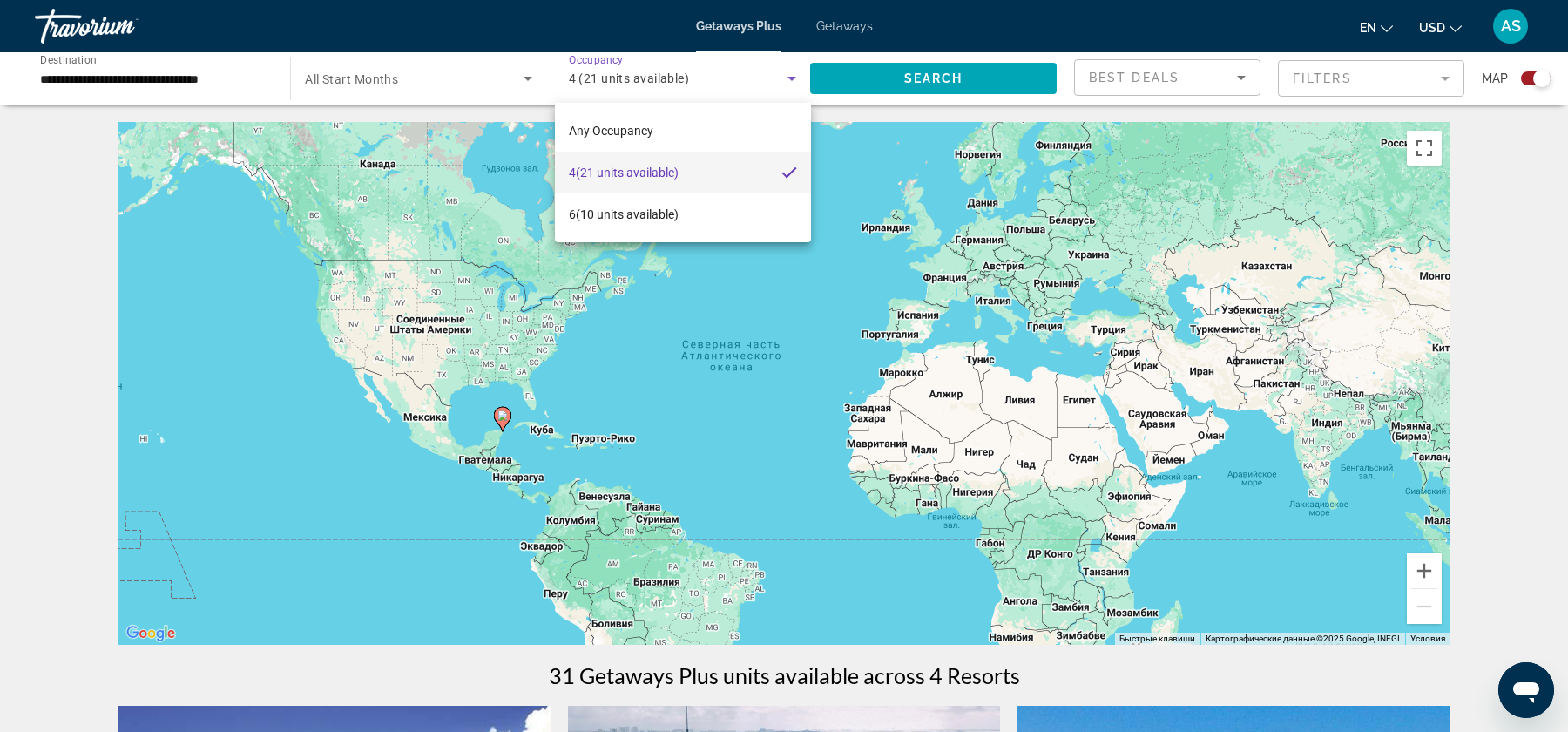
click at [868, 79] on div at bounding box center [784, 366] width 1568 height 732
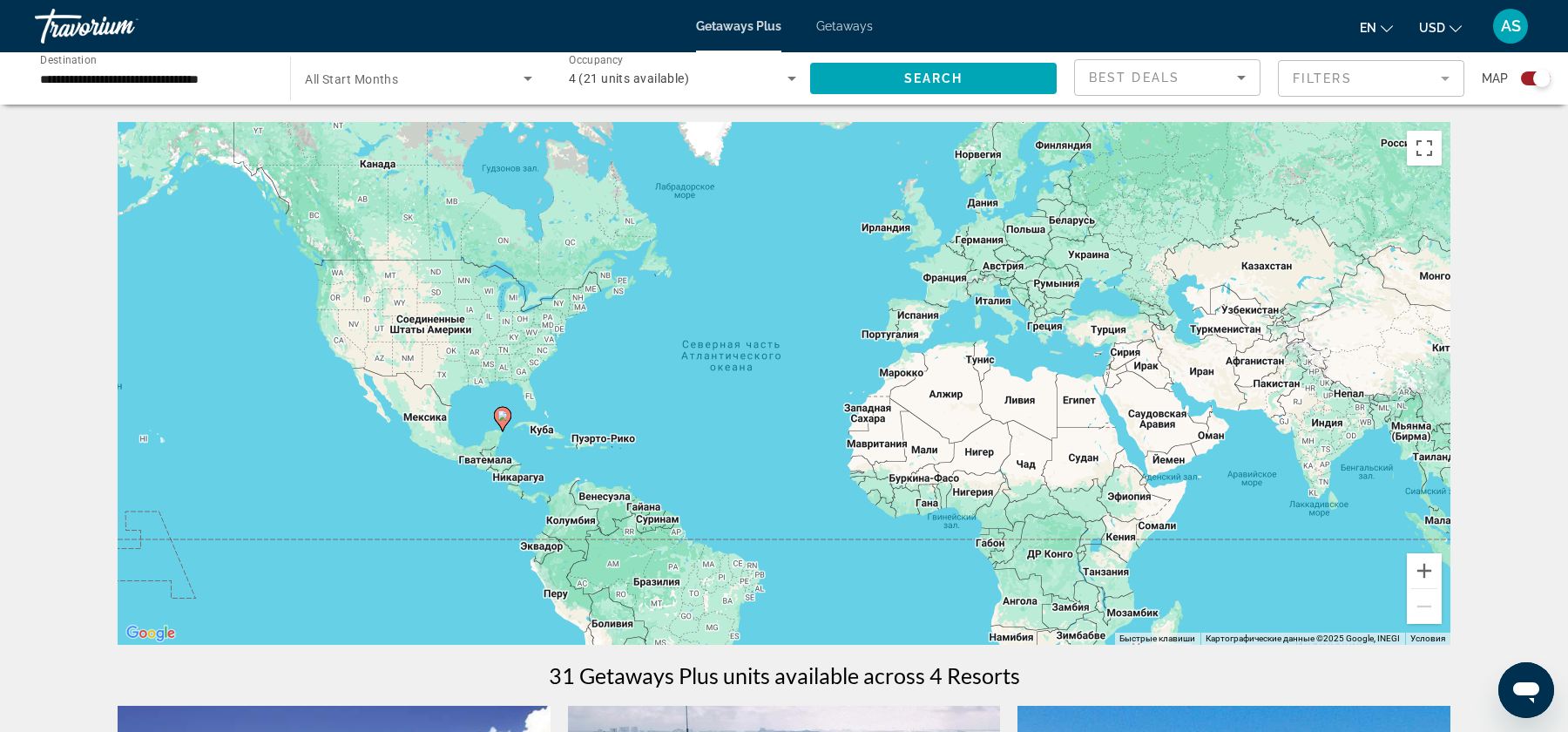
click at [868, 79] on span "Search widget" at bounding box center [933, 78] width 246 height 42
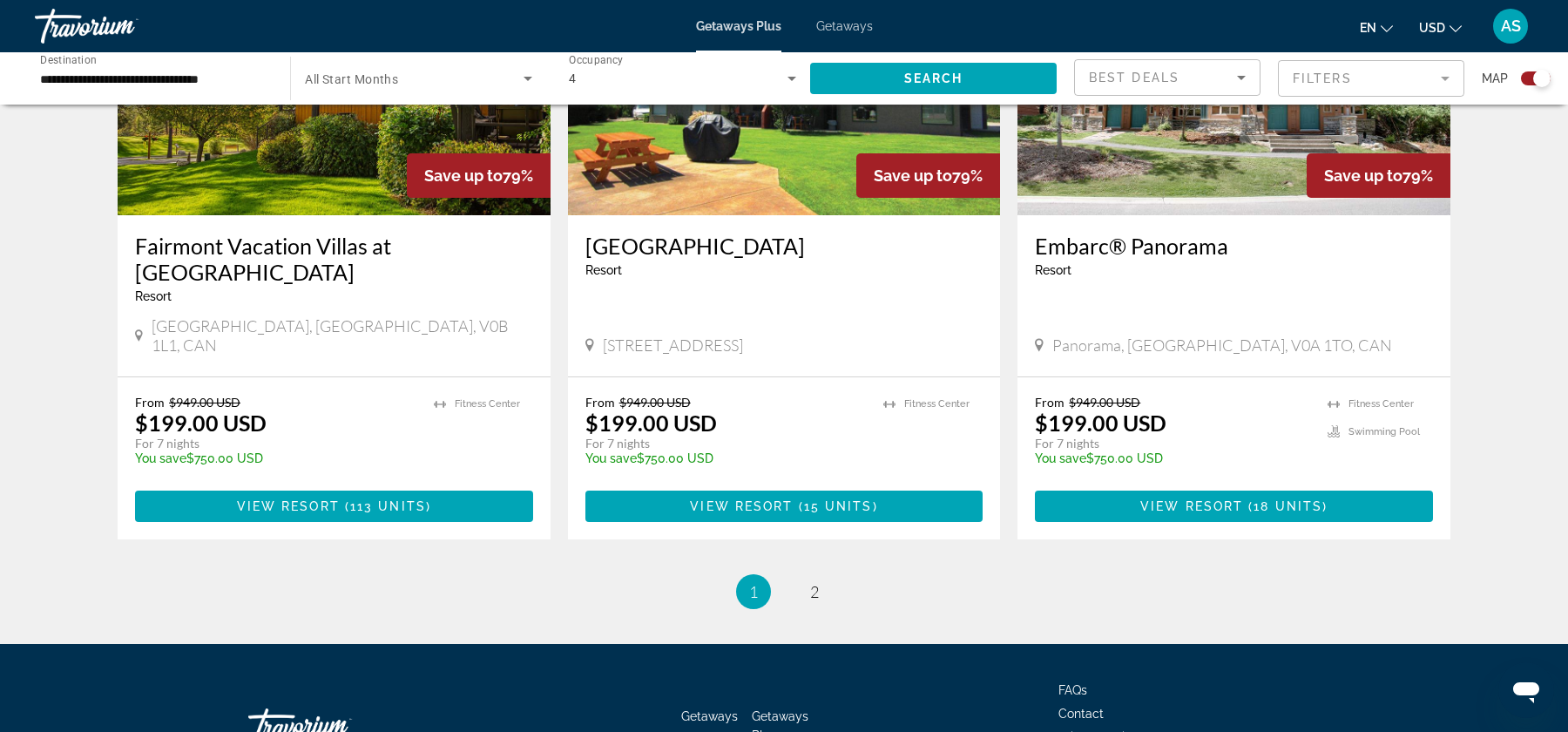
scroll to position [2651, 0]
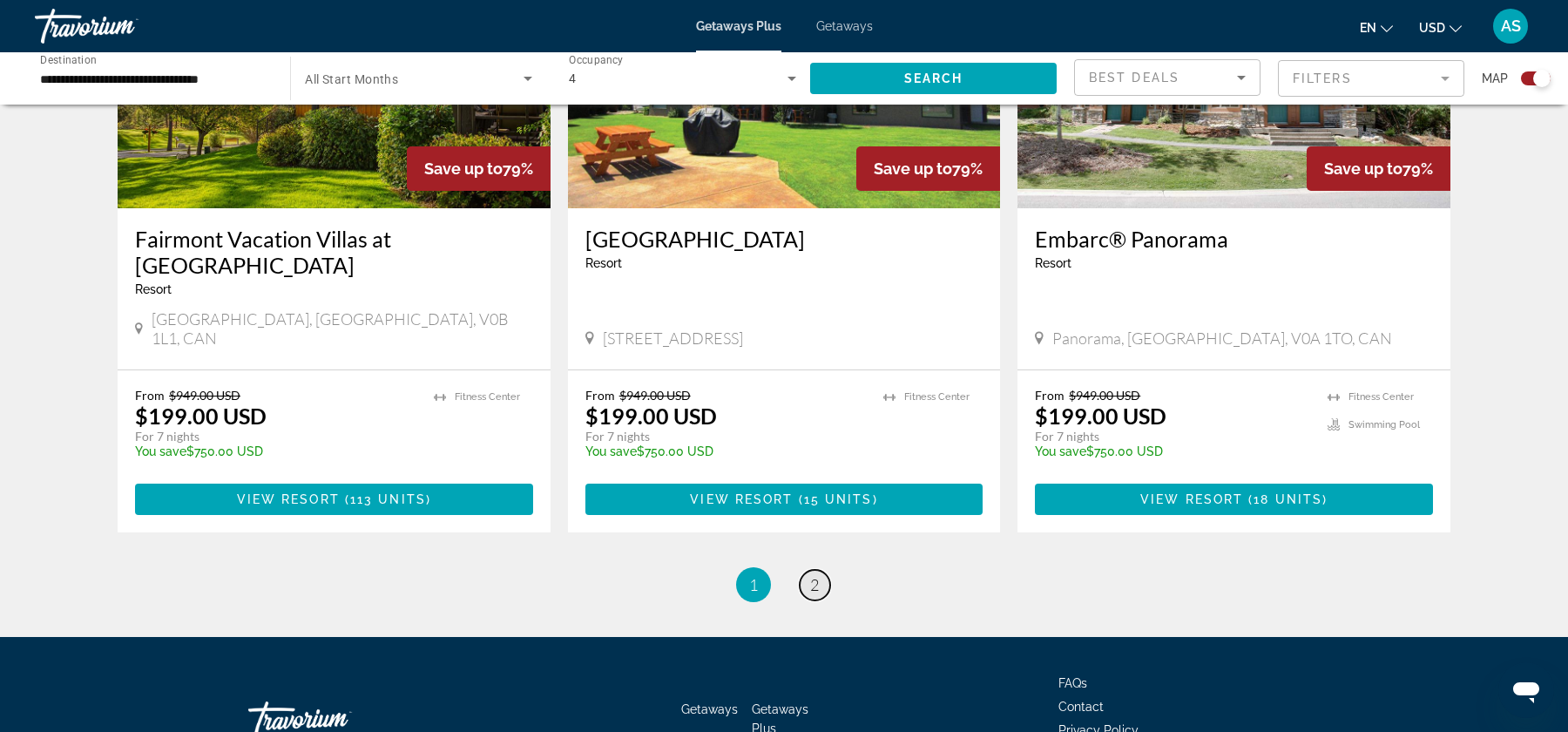
click at [820, 570] on link "page 2" at bounding box center [815, 585] width 31 height 31
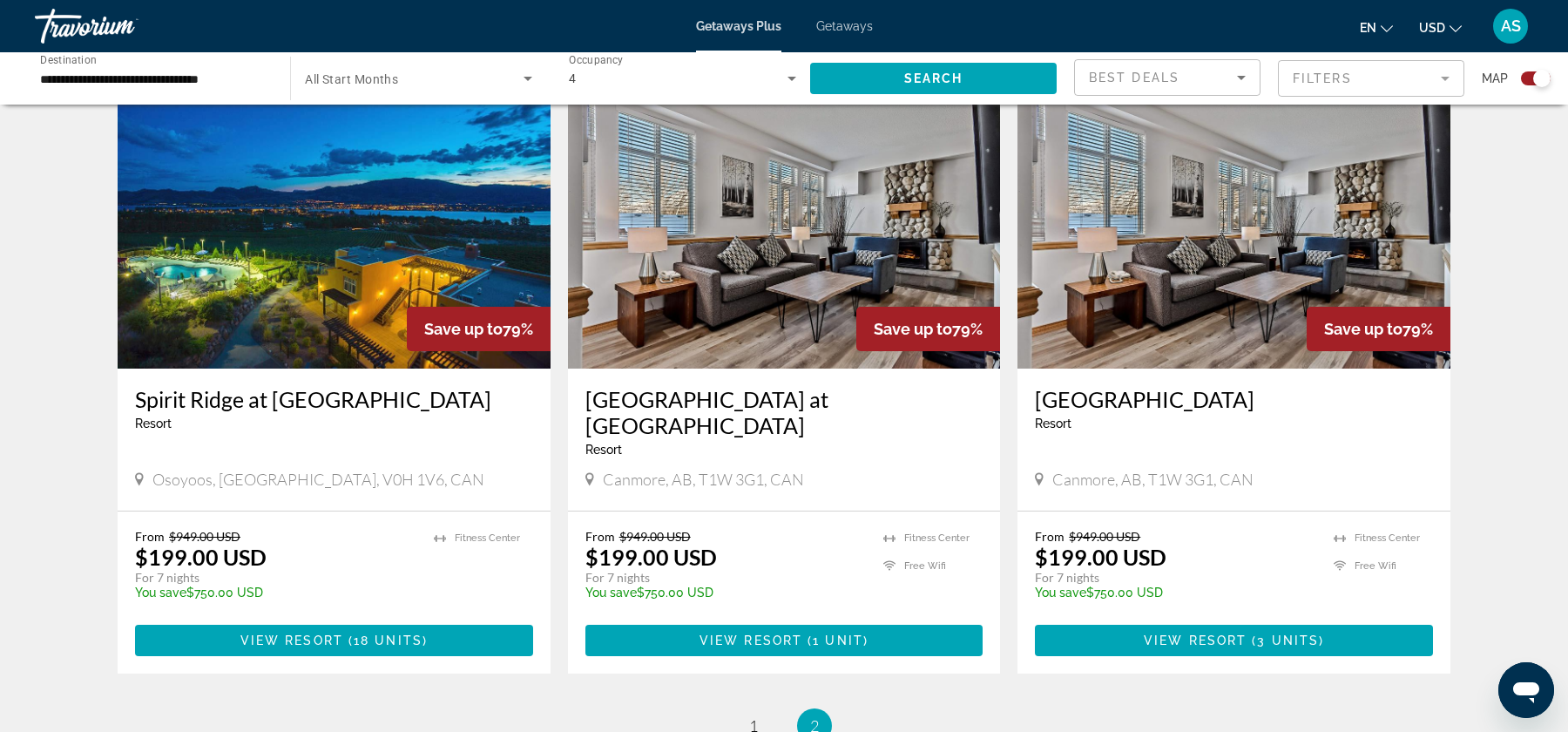
scroll to position [559, 0]
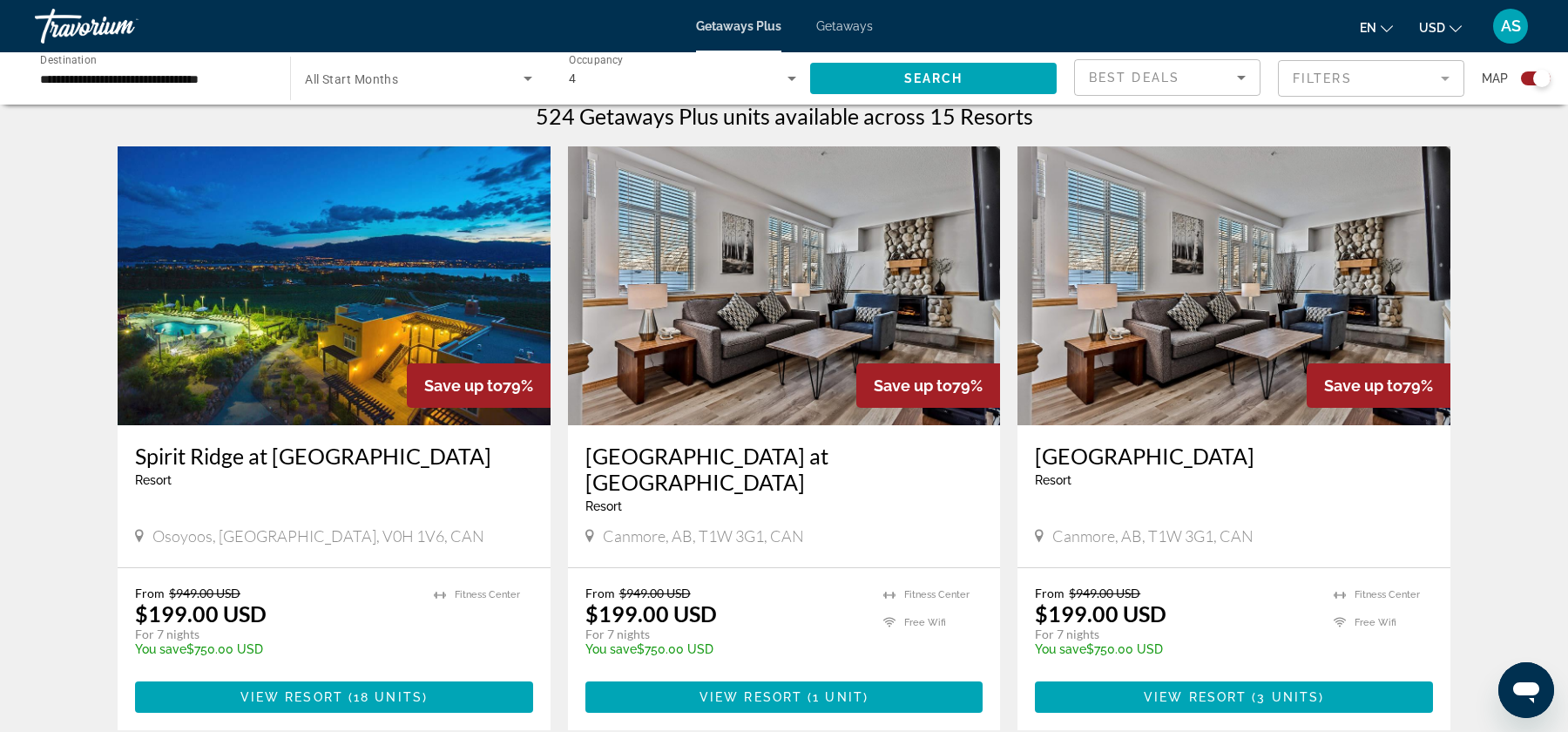
click at [798, 339] on img "Main content" at bounding box center [784, 285] width 433 height 279
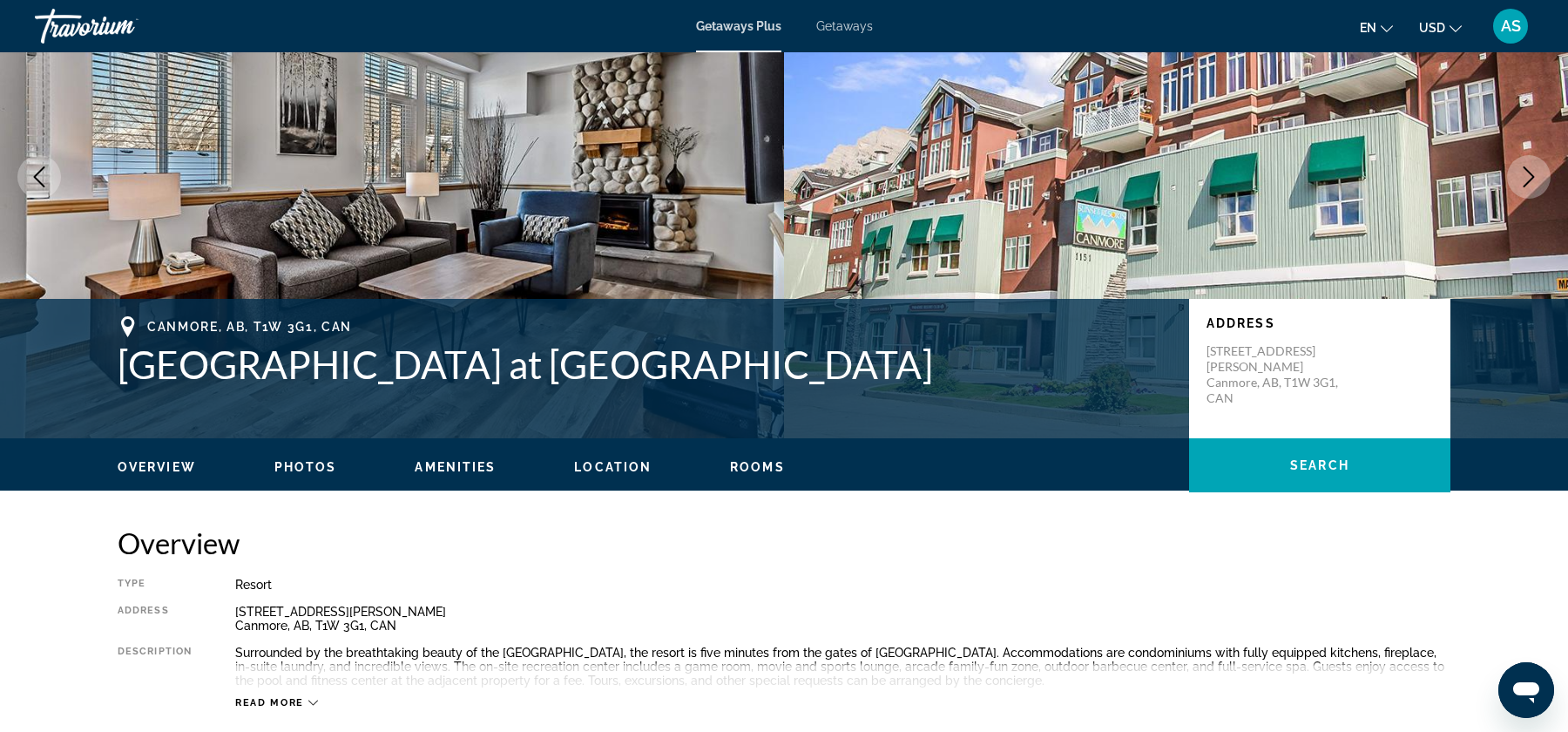
scroll to position [136, 0]
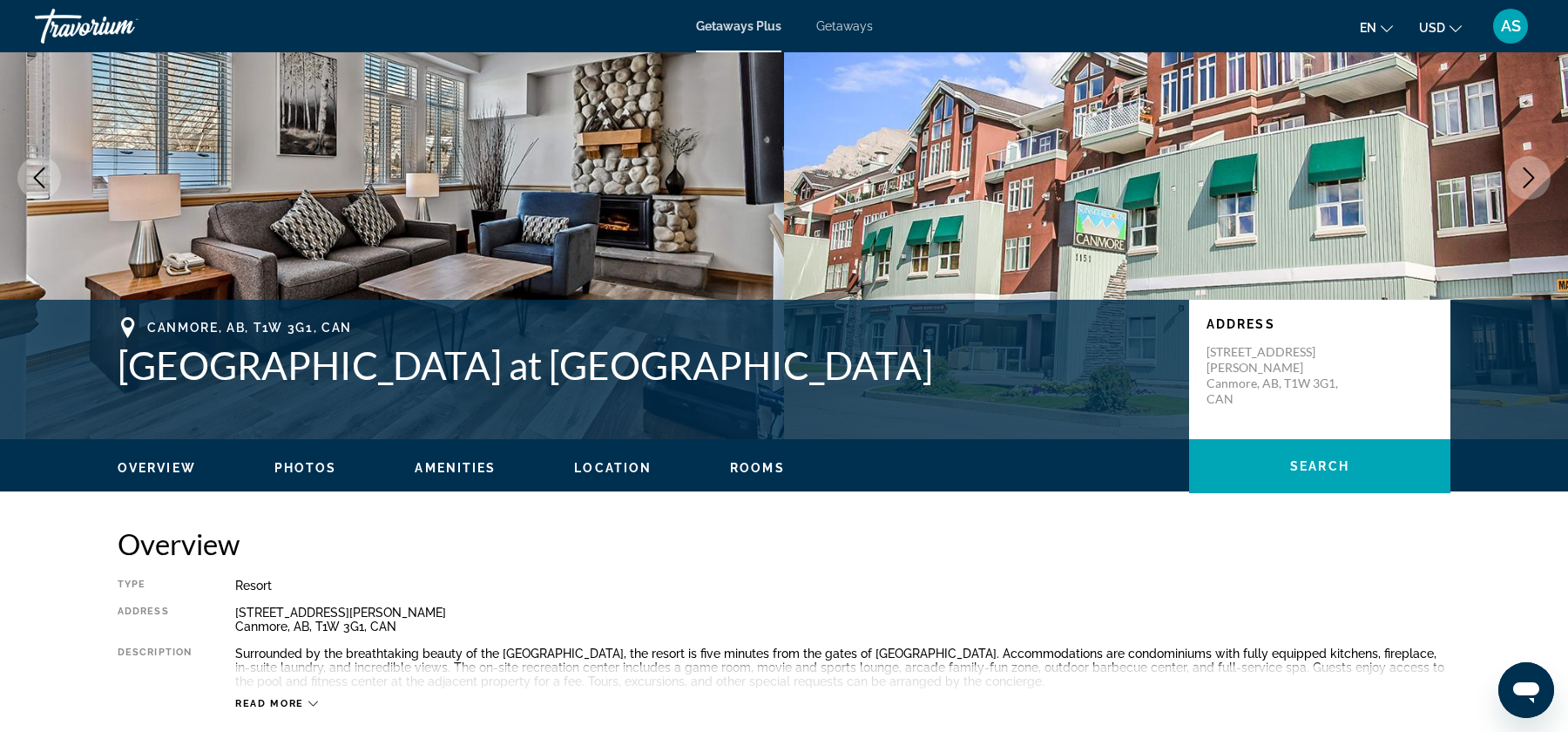
click at [358, 461] on ul "Overview Photos Amenities Location Rooms Search" at bounding box center [784, 466] width 1333 height 20
click at [322, 463] on span "Photos" at bounding box center [305, 467] width 62 height 14
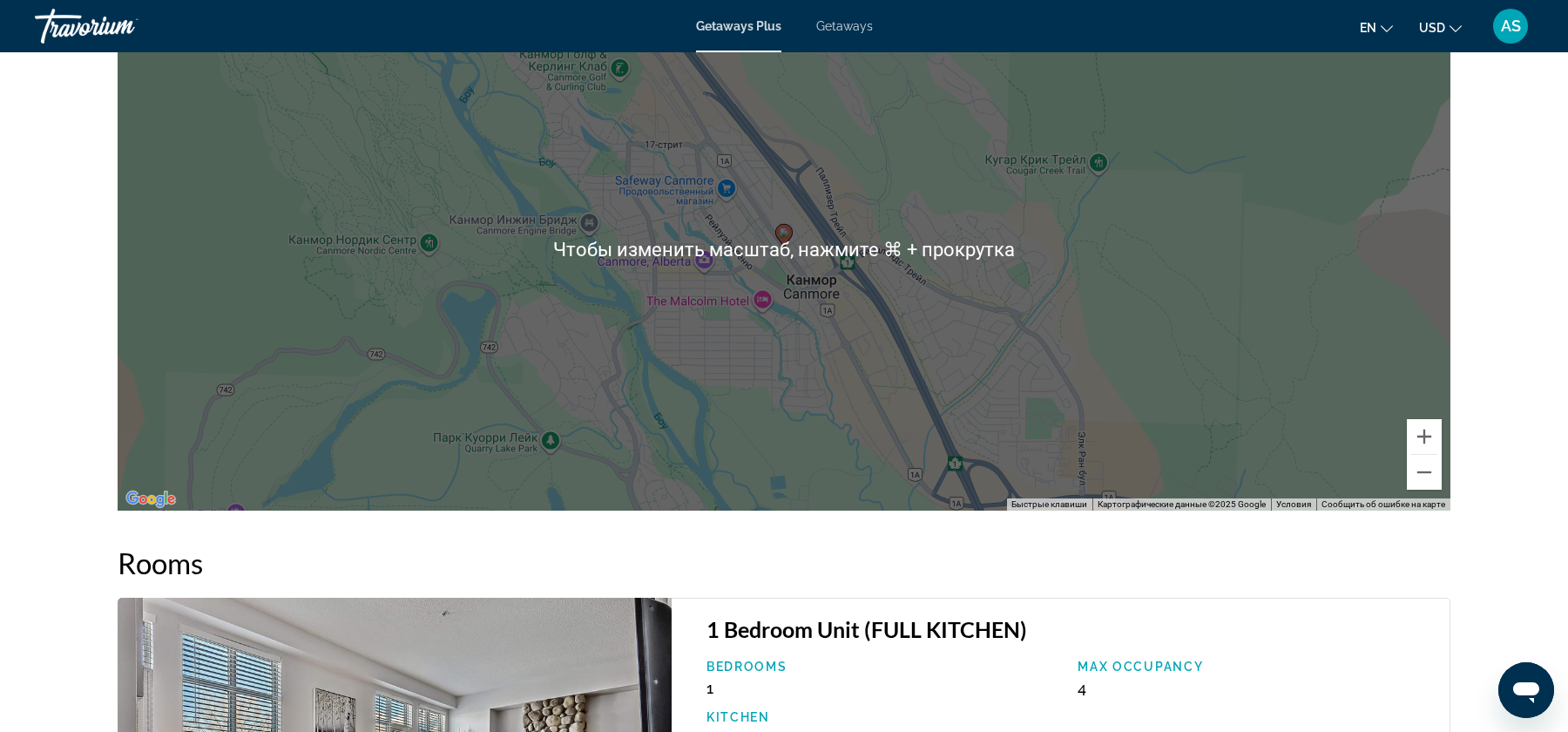
scroll to position [2349, 0]
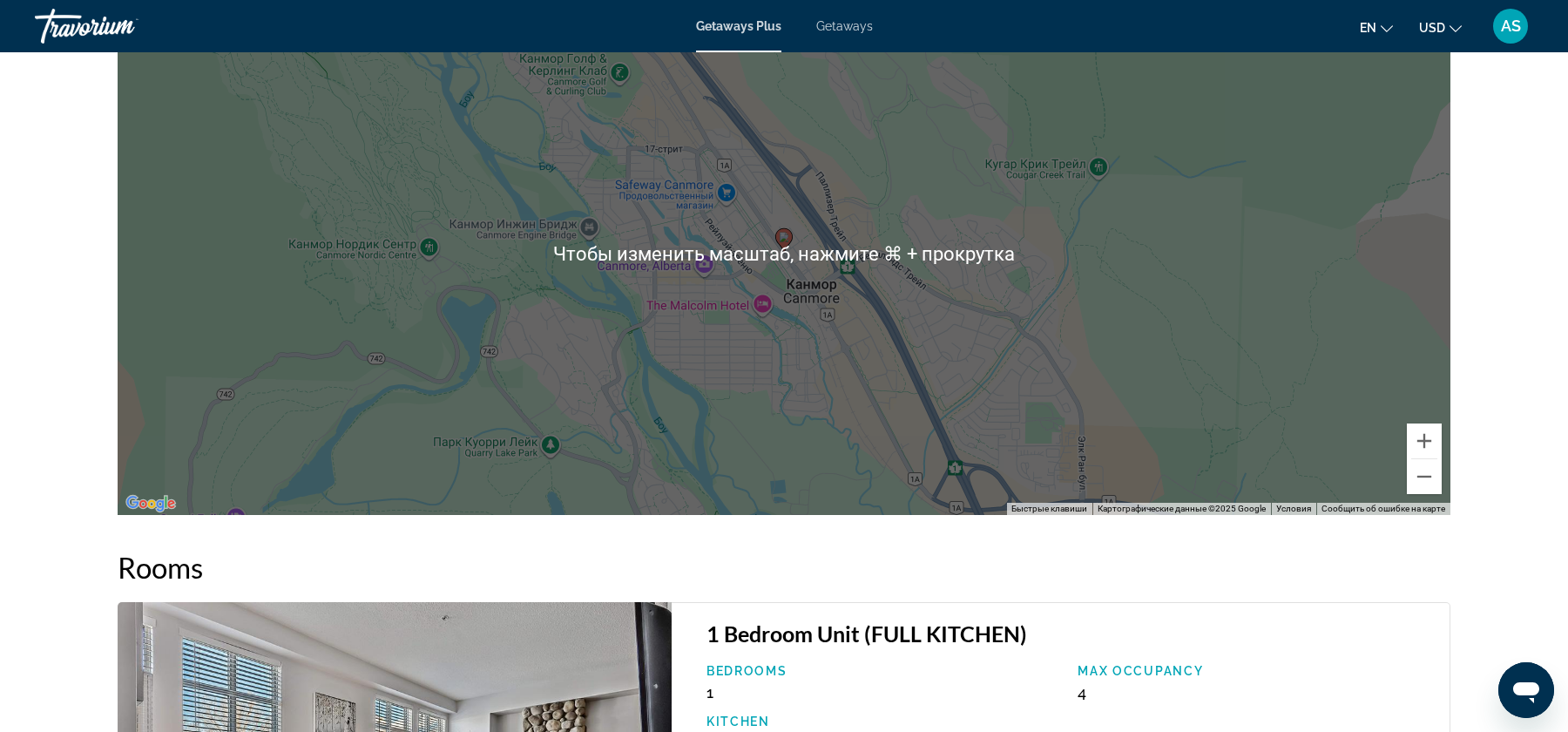
click at [784, 266] on div "Чтобы активировать перетаскивание с помощью клавиатуры, нажмите Alt + Ввод. Пос…" at bounding box center [784, 254] width 1333 height 523
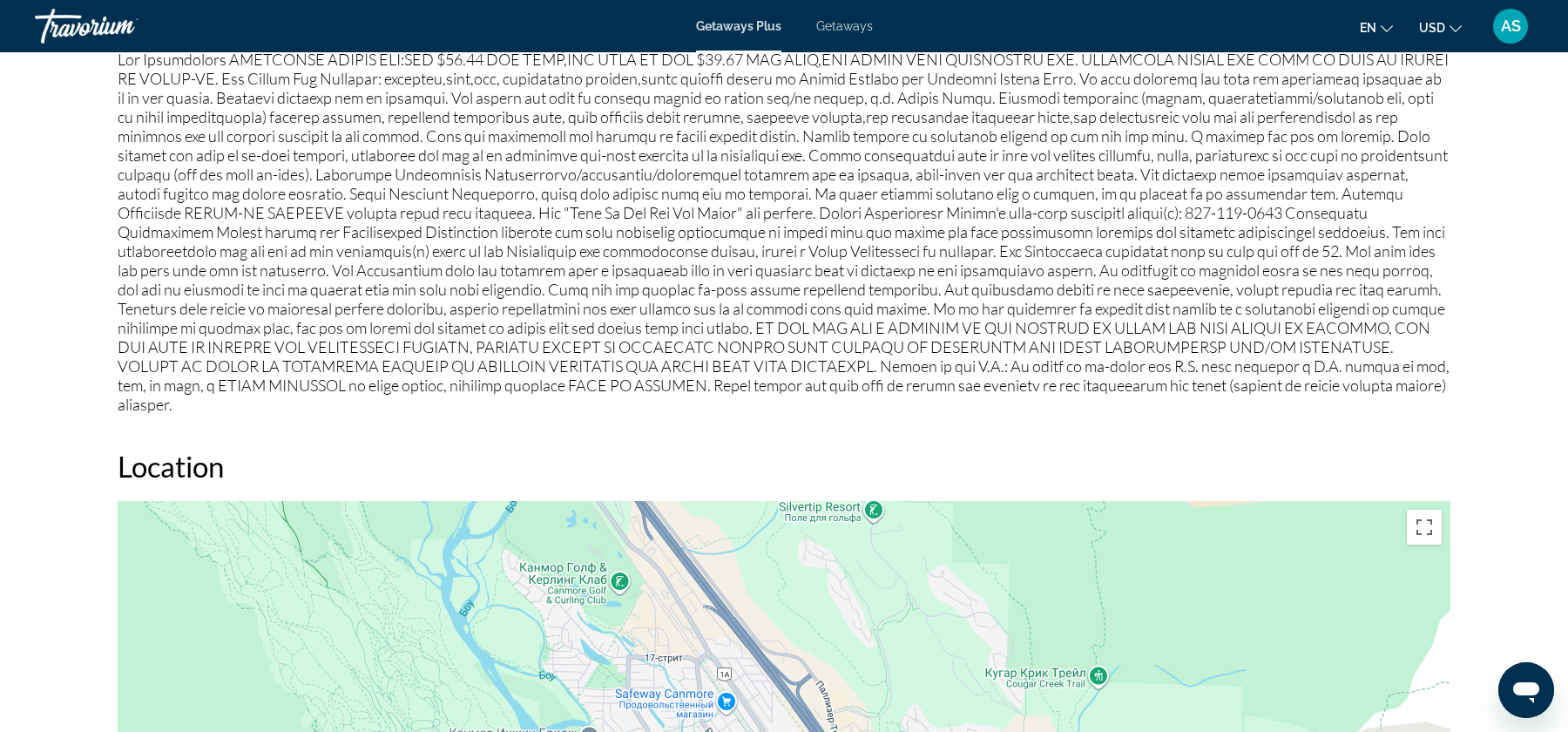
scroll to position [0, 0]
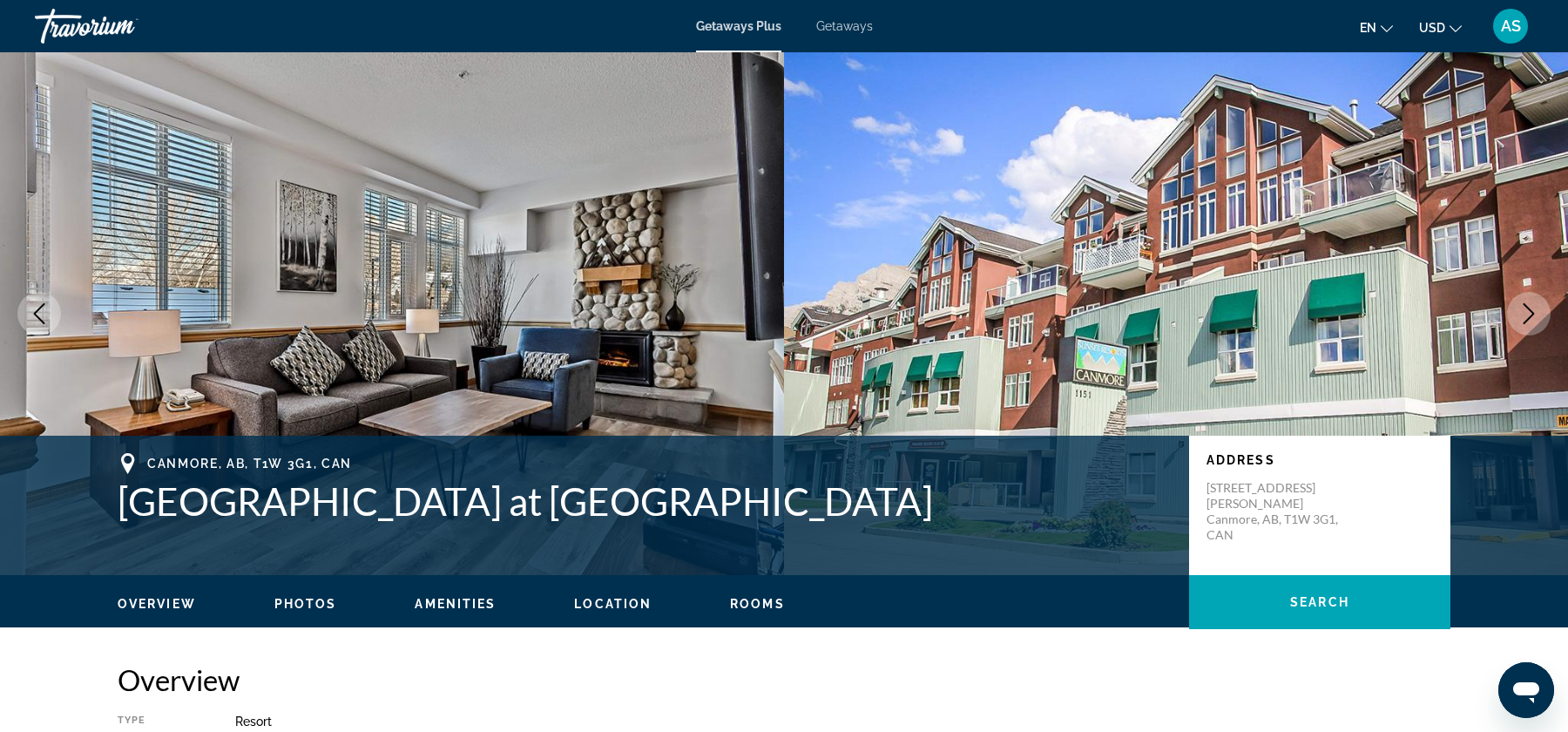
drag, startPoint x: 116, startPoint y: 509, endPoint x: 1048, endPoint y: 535, distance: 932.4
click at [1048, 535] on div "Canmore, [GEOGRAPHIC_DATA], T1W 3G1, [GEOGRAPHIC_DATA] at [GEOGRAPHIC_DATA] Add…" at bounding box center [784, 505] width 1402 height 104
copy h1 "[GEOGRAPHIC_DATA] at [GEOGRAPHIC_DATA]"
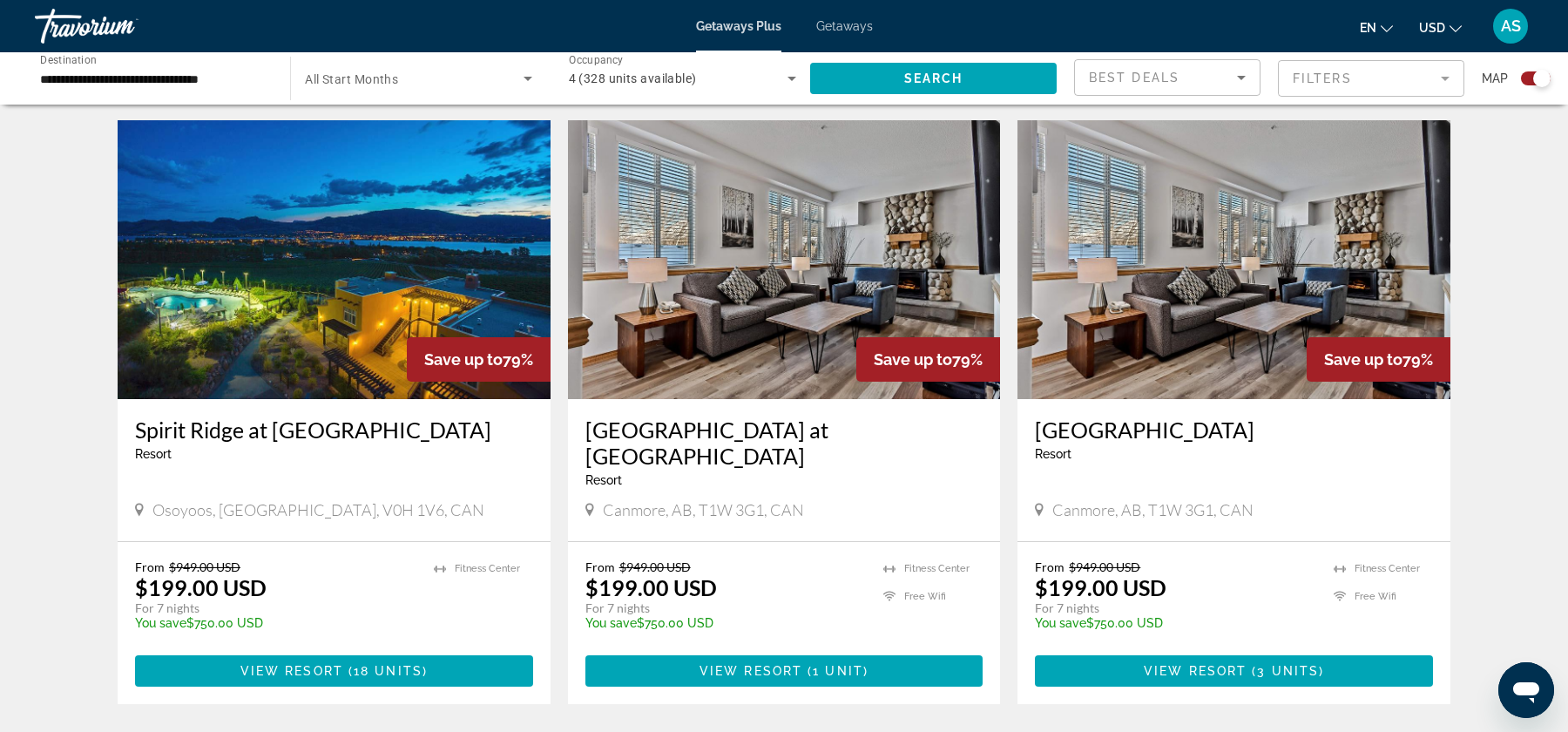
scroll to position [616, 0]
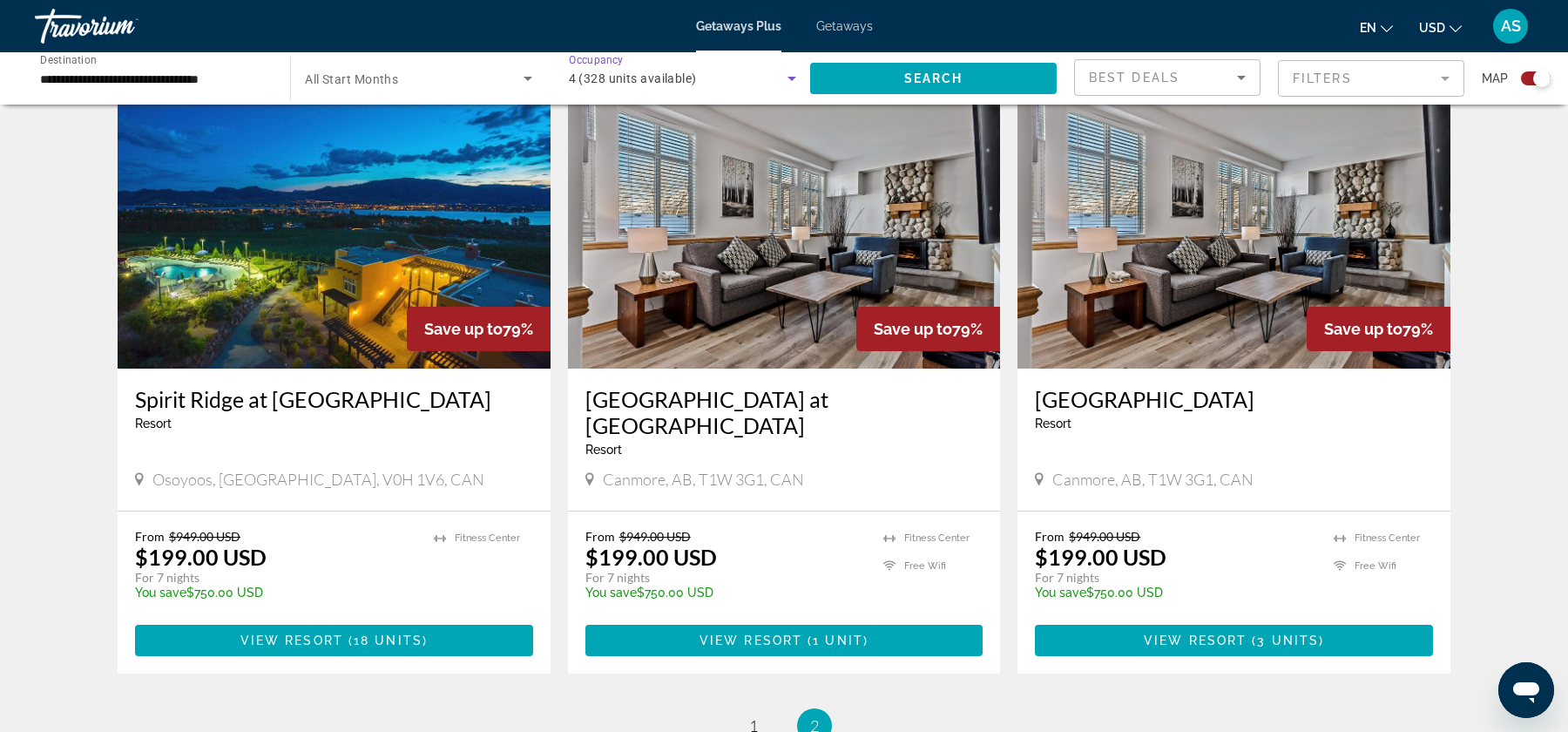
click at [696, 78] on span "4 (328 units available)" at bounding box center [632, 78] width 128 height 14
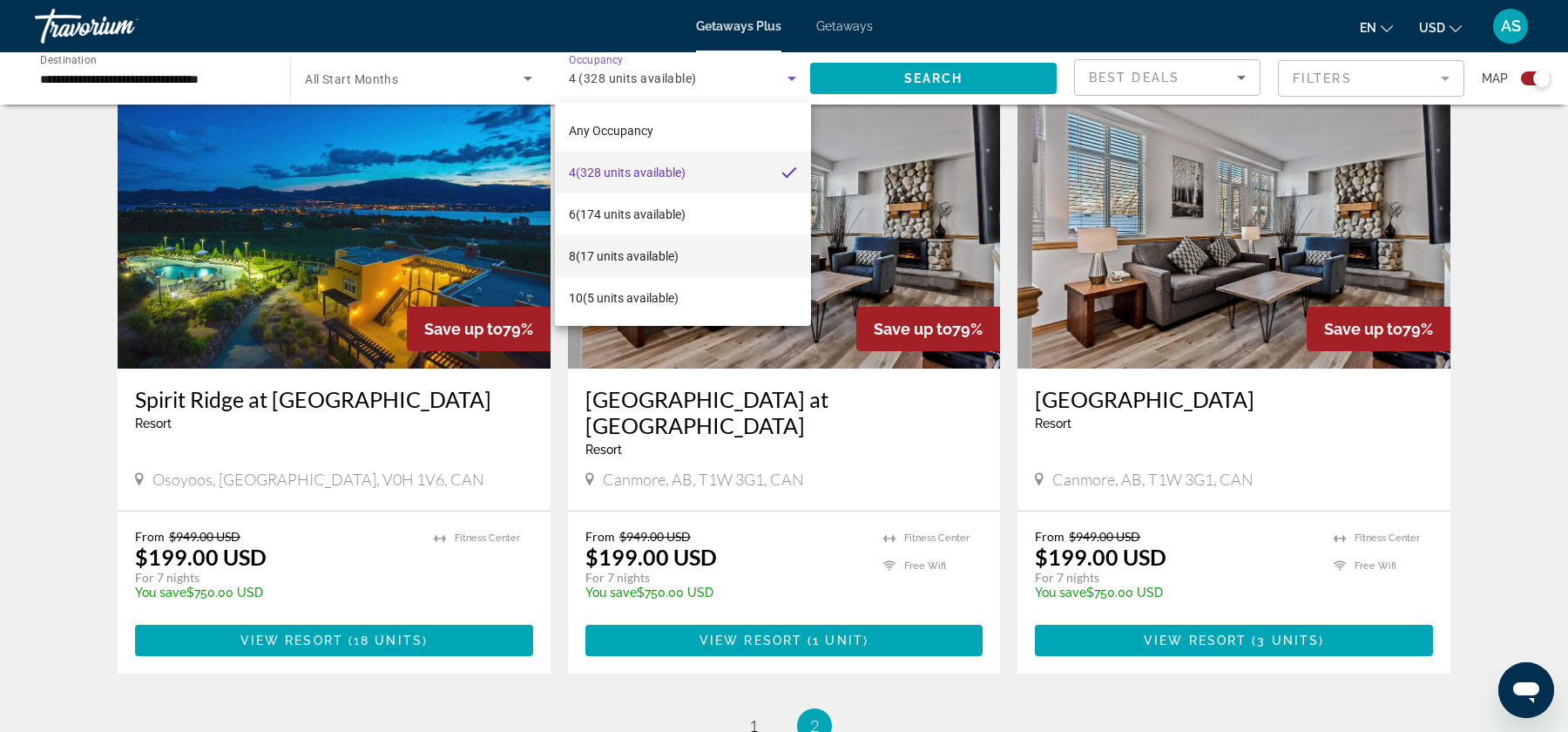
click at [595, 250] on span "8 (17 units available)" at bounding box center [624, 256] width 110 height 21
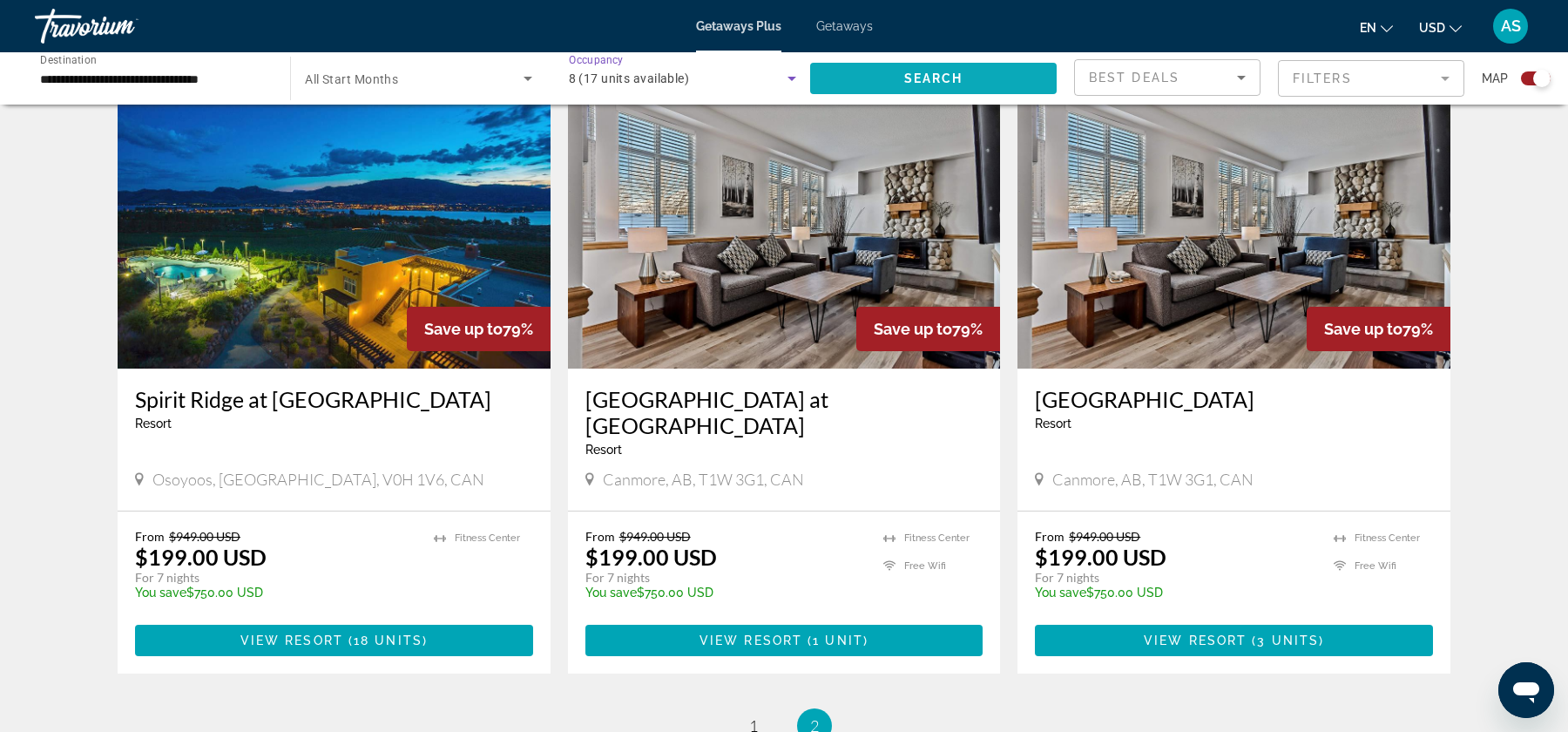
click at [856, 73] on span "Search widget" at bounding box center [933, 78] width 246 height 42
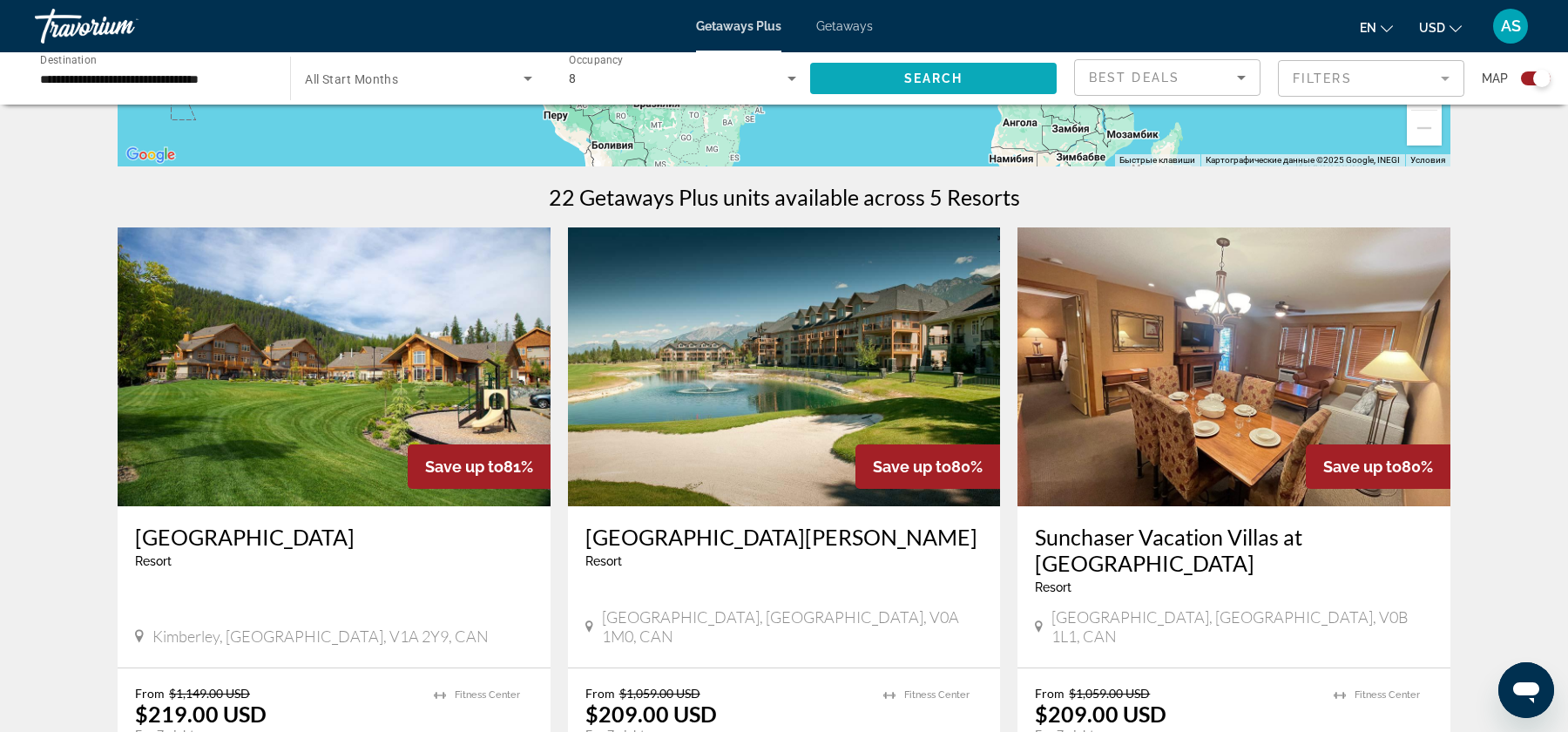
scroll to position [484, 0]
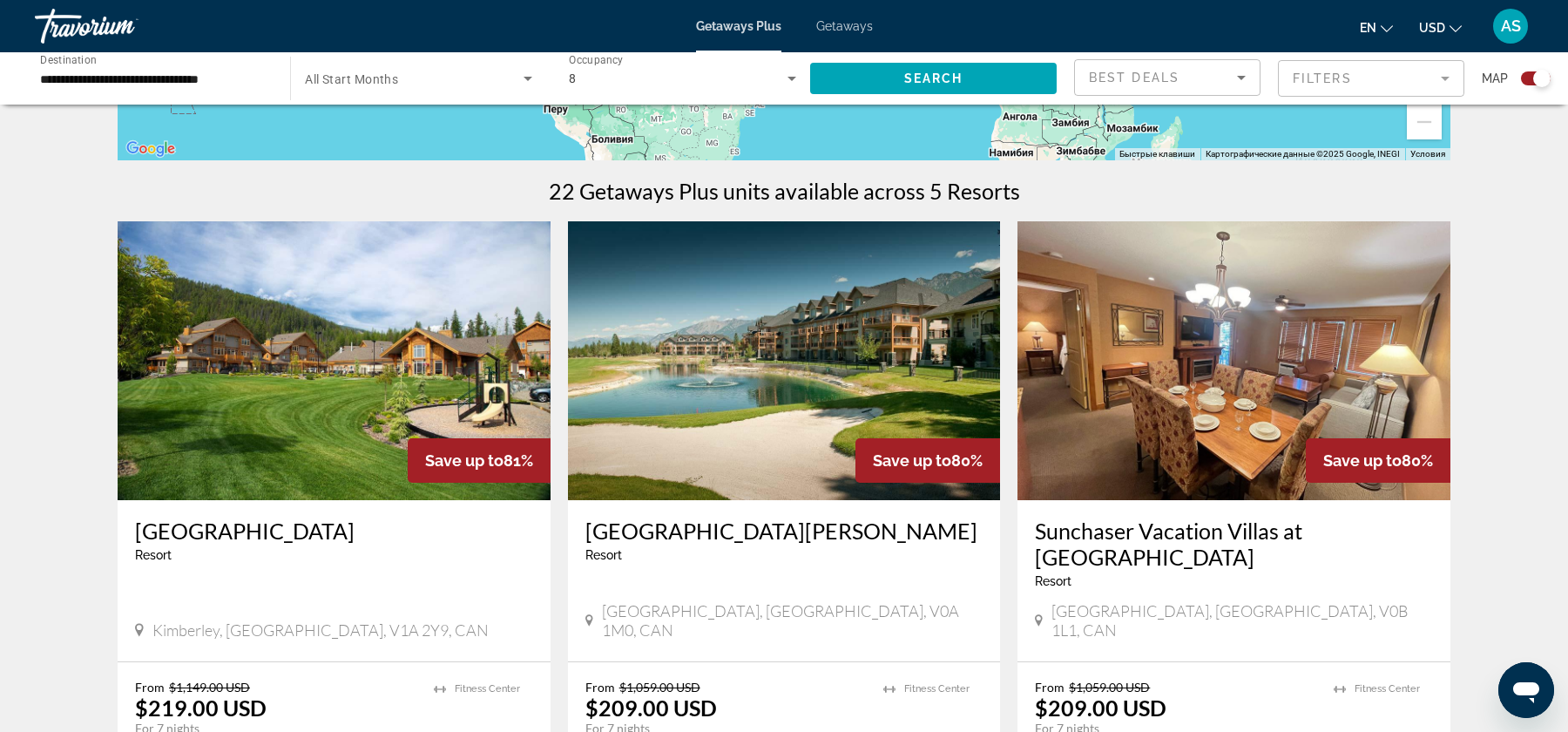
click at [723, 385] on img "Main content" at bounding box center [784, 360] width 433 height 279
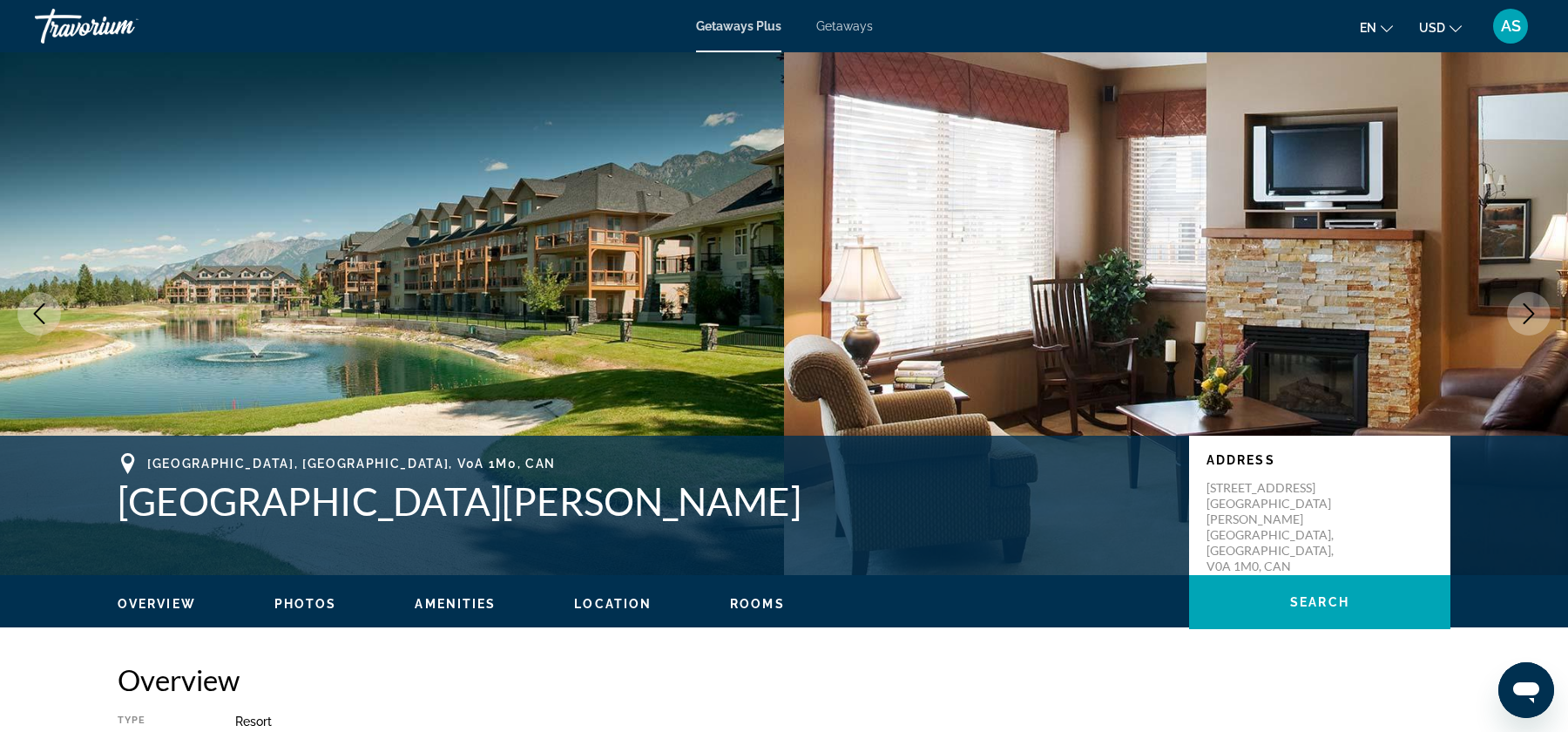
click at [313, 604] on span "Photos" at bounding box center [305, 603] width 62 height 14
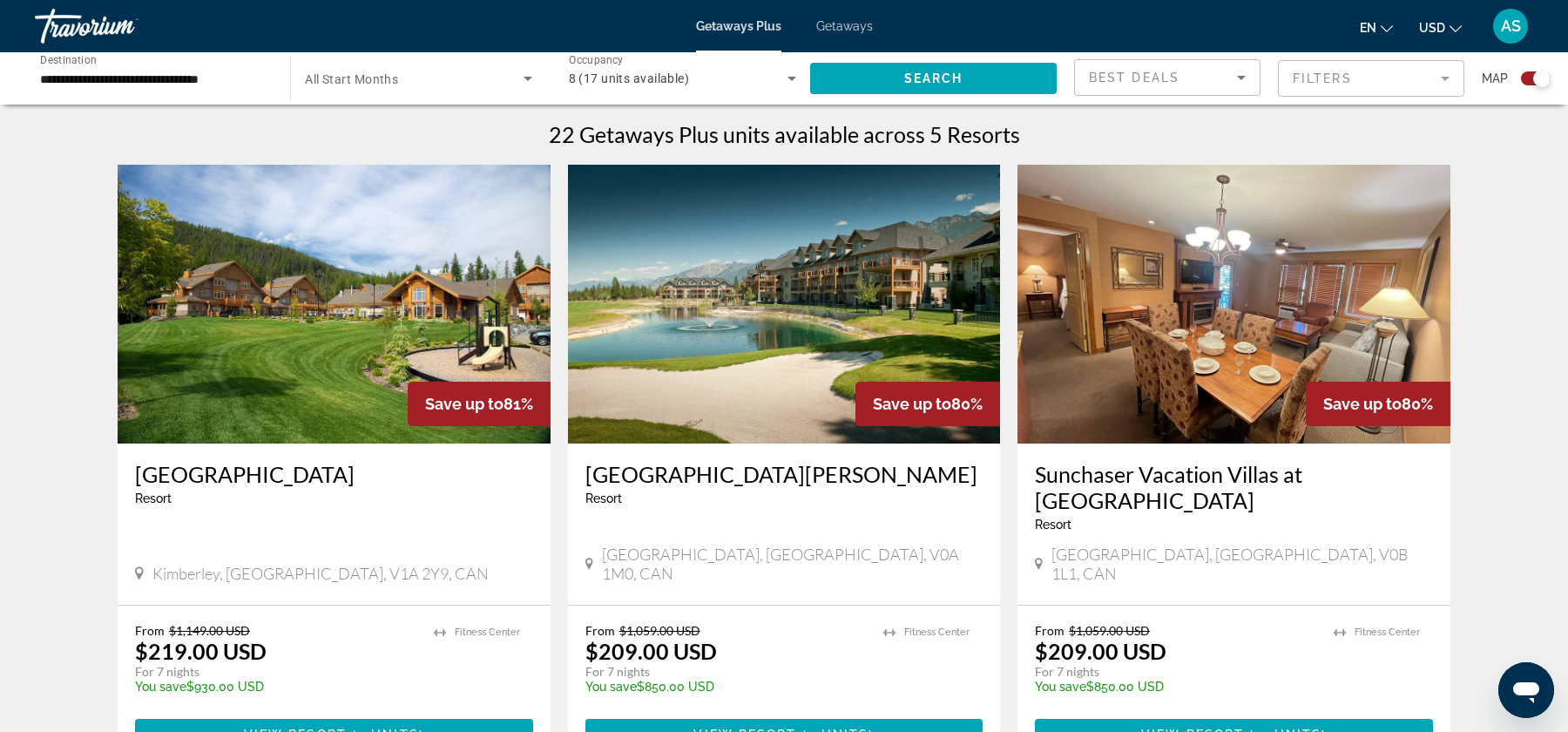
scroll to position [518, 0]
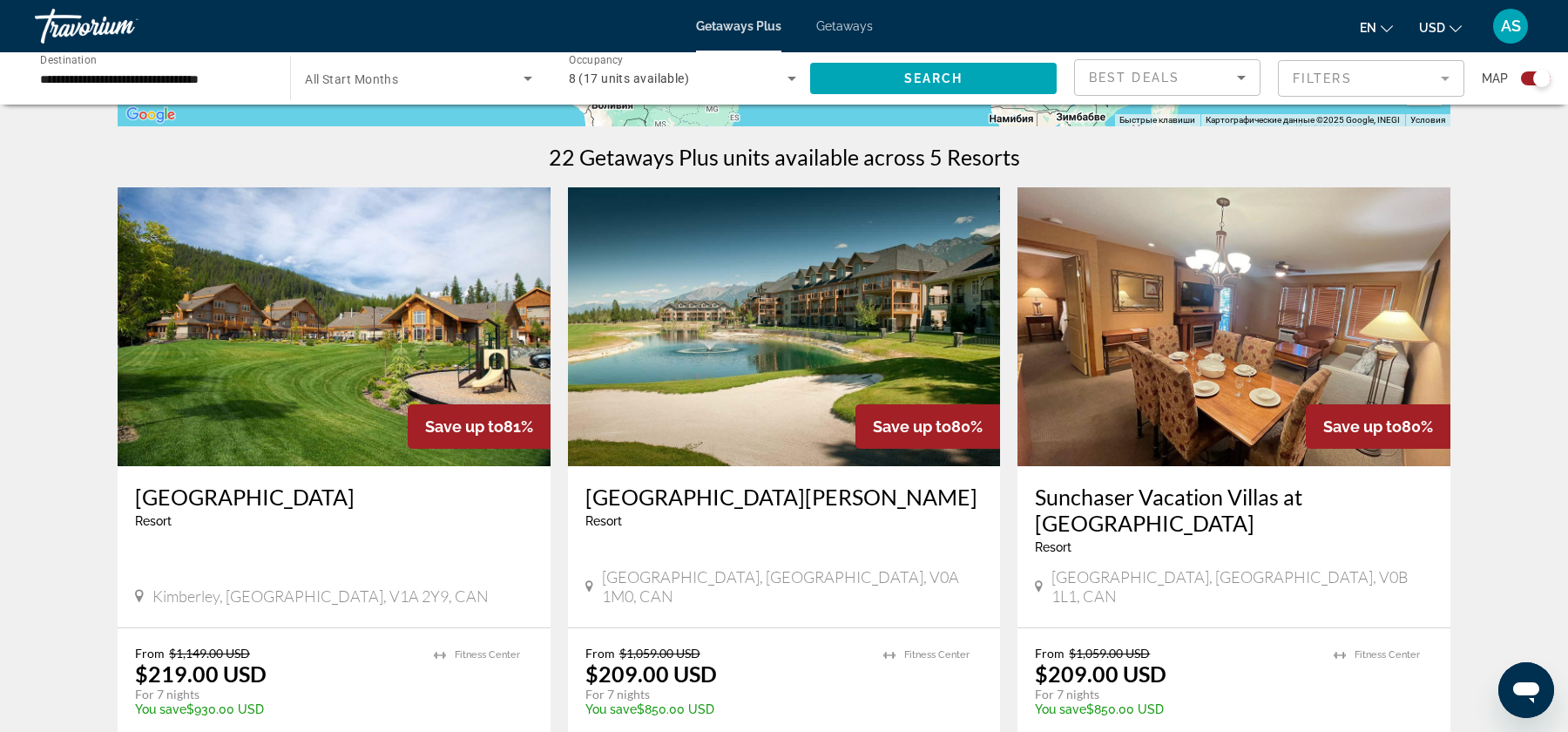
click at [327, 337] on img "Main content" at bounding box center [334, 326] width 433 height 279
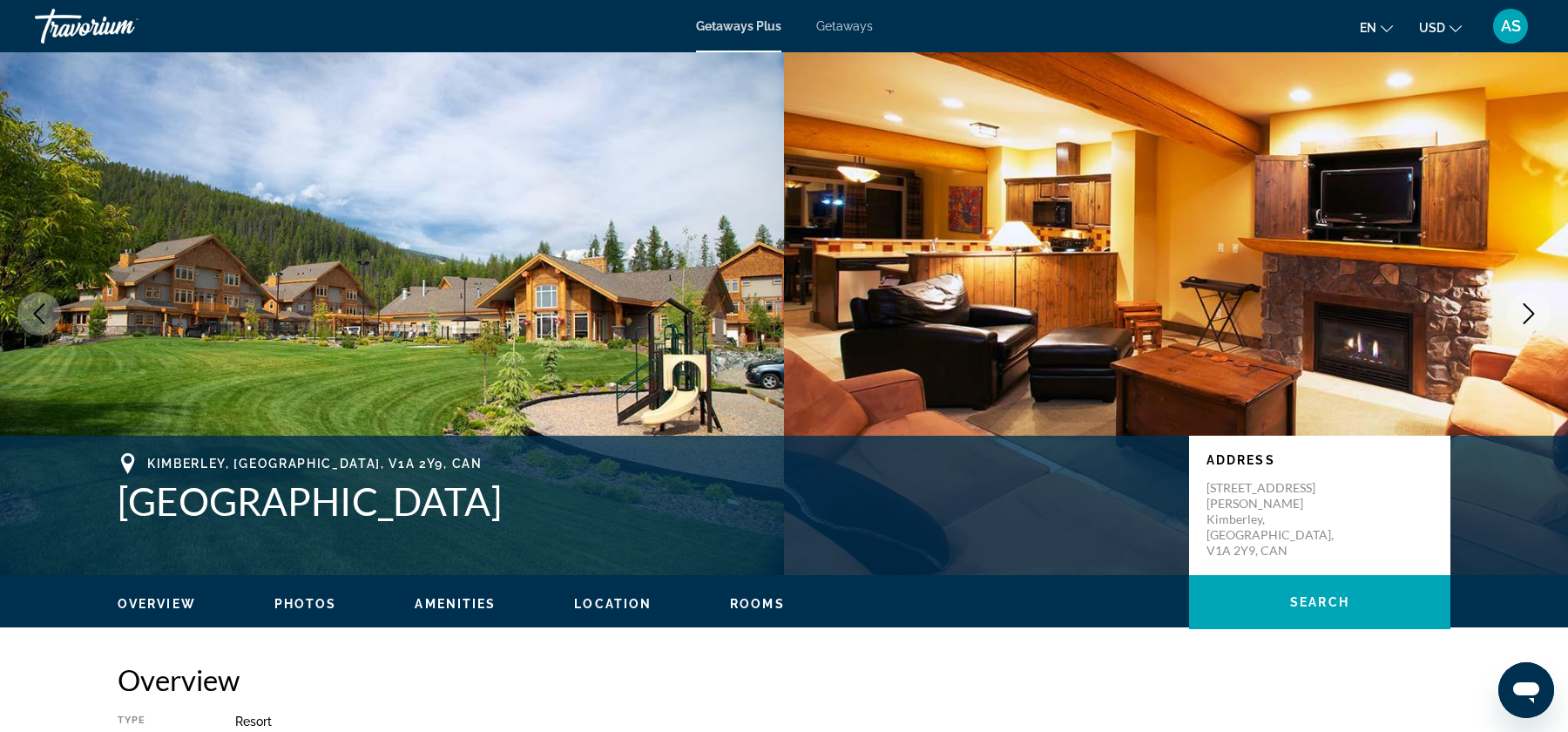
drag, startPoint x: 115, startPoint y: 501, endPoint x: 704, endPoint y: 529, distance: 589.7
click at [704, 529] on div "[GEOGRAPHIC_DATA], [GEOGRAPHIC_DATA], V1A 2Y9, [GEOGRAPHIC_DATA] Address [STREE…" at bounding box center [784, 505] width 1402 height 104
copy h1 "[GEOGRAPHIC_DATA]"
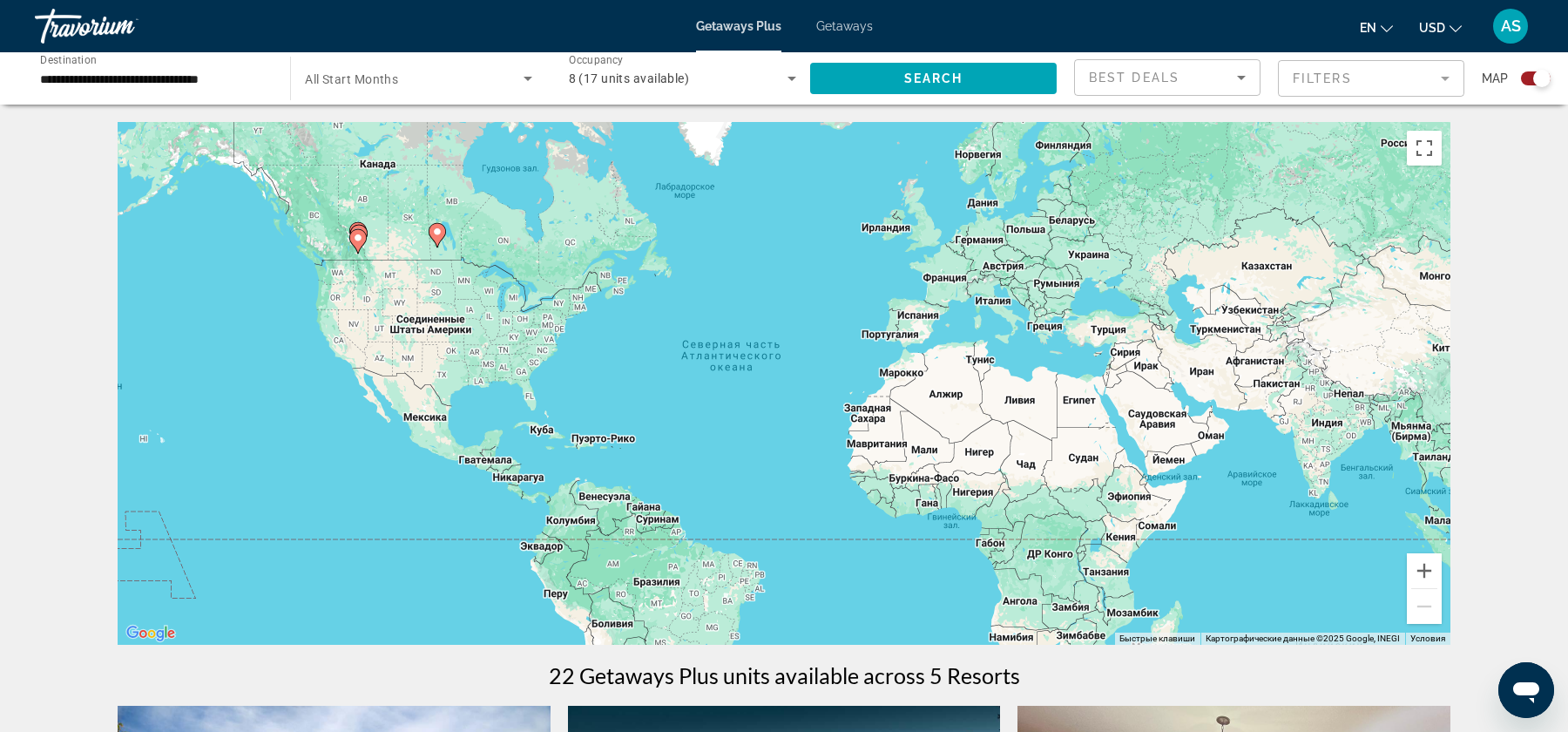
click at [147, 101] on div "**********" at bounding box center [154, 78] width 227 height 49
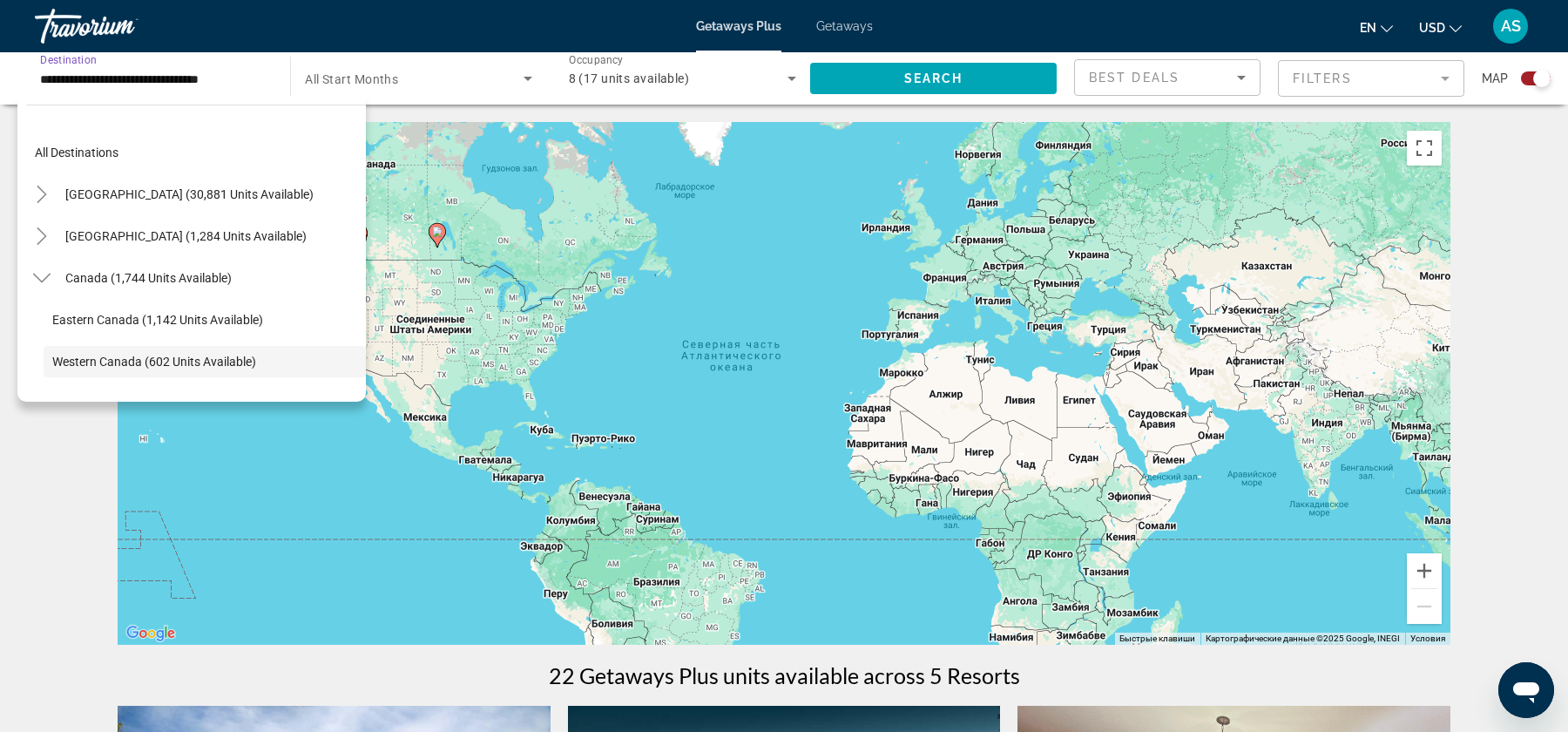
scroll to position [103, 0]
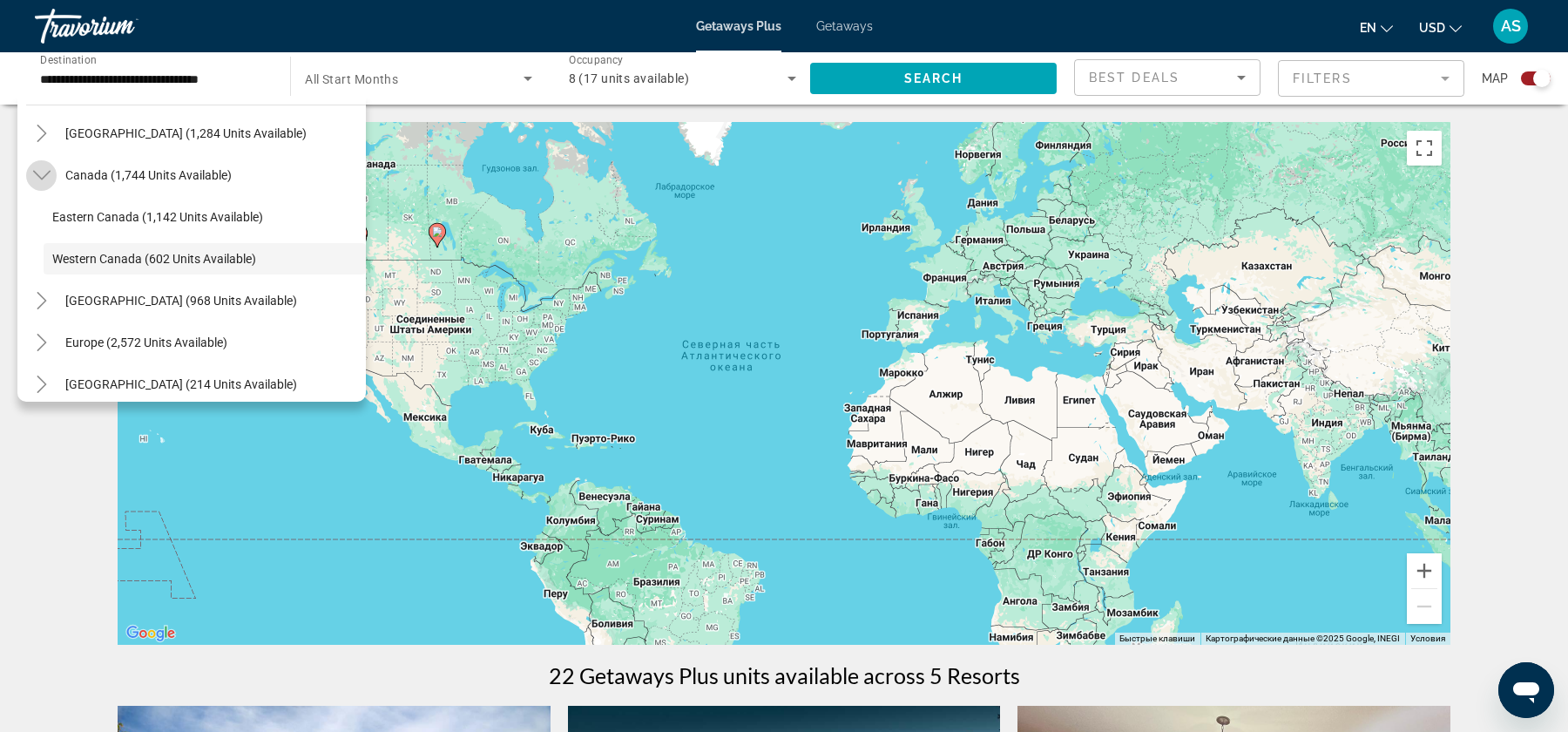
click at [40, 179] on icon "Toggle Canada (1,744 units available)" at bounding box center [42, 174] width 18 height 18
